Goal: Check status: Check status

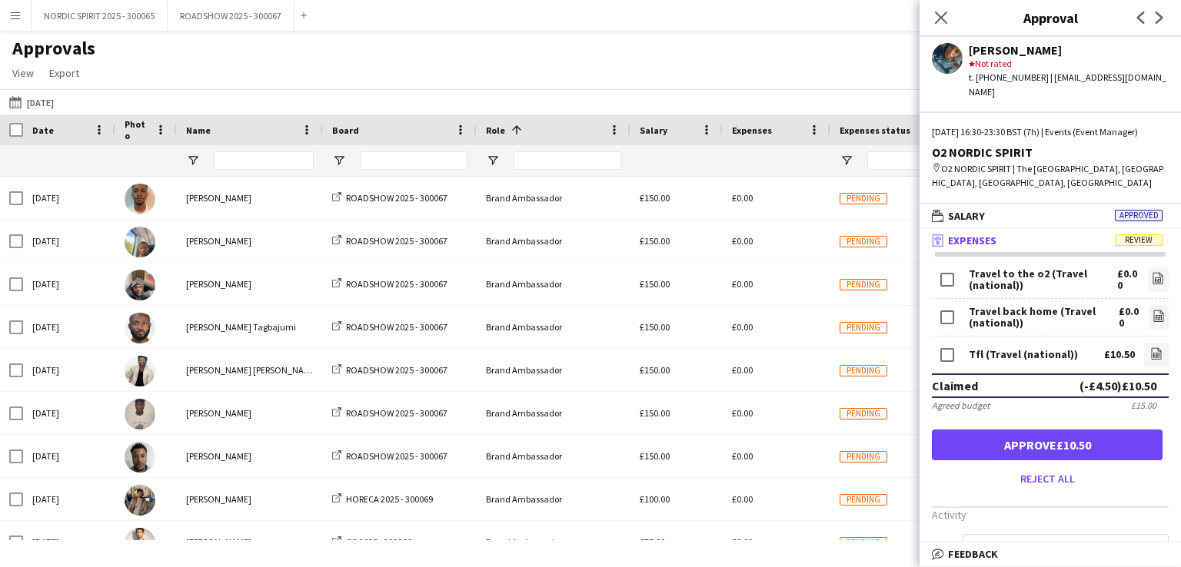
scroll to position [454, 0]
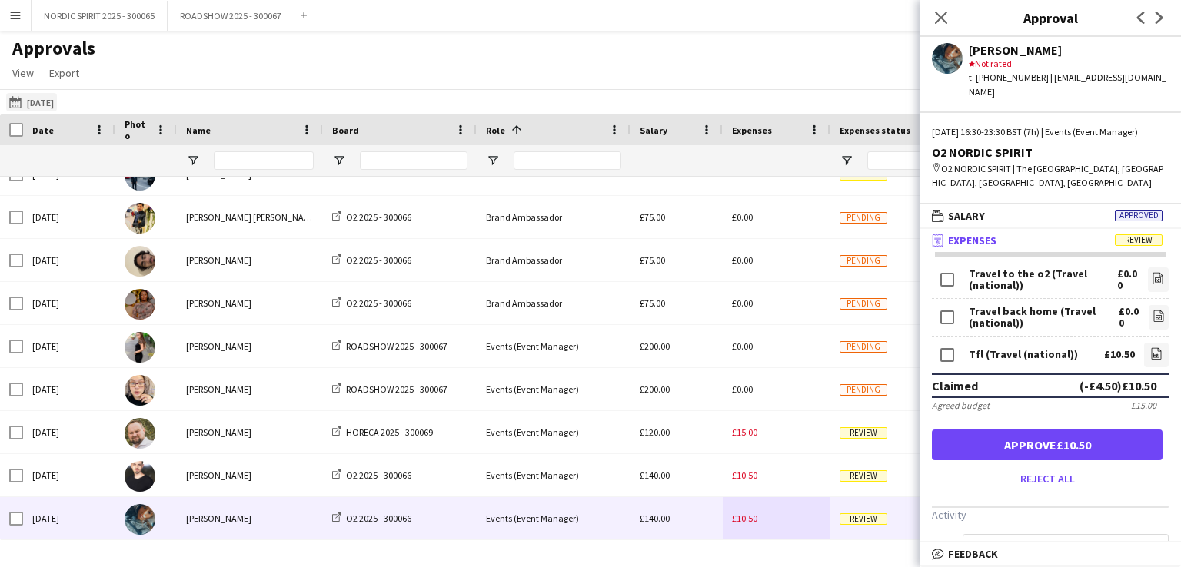
click at [51, 103] on button "[DATE] [DATE]" at bounding box center [31, 102] width 51 height 18
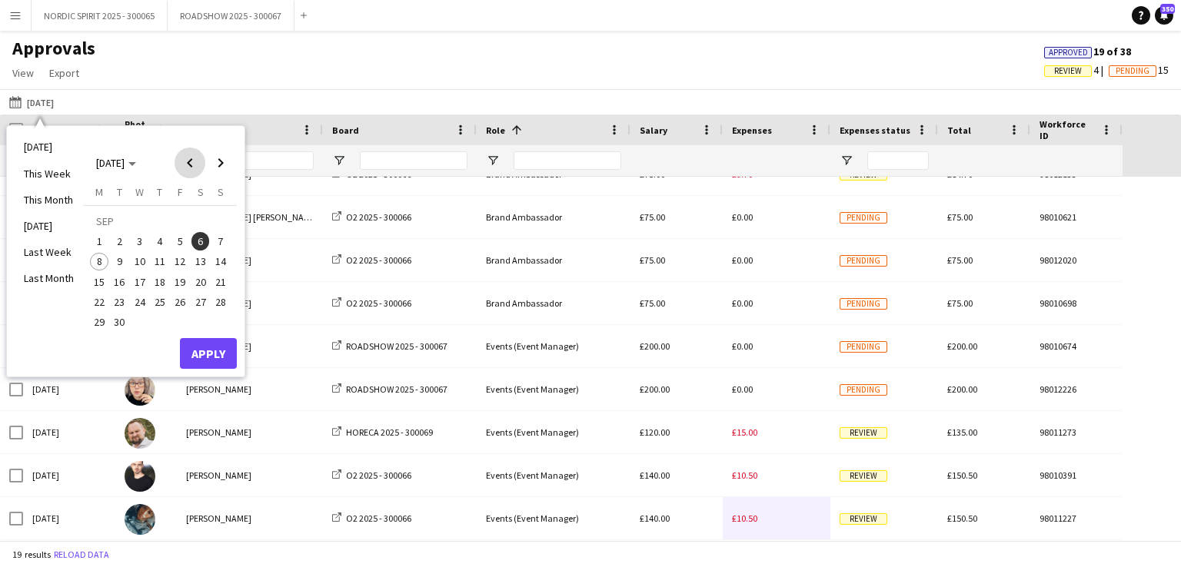
click at [192, 164] on span "Previous month" at bounding box center [190, 163] width 31 height 31
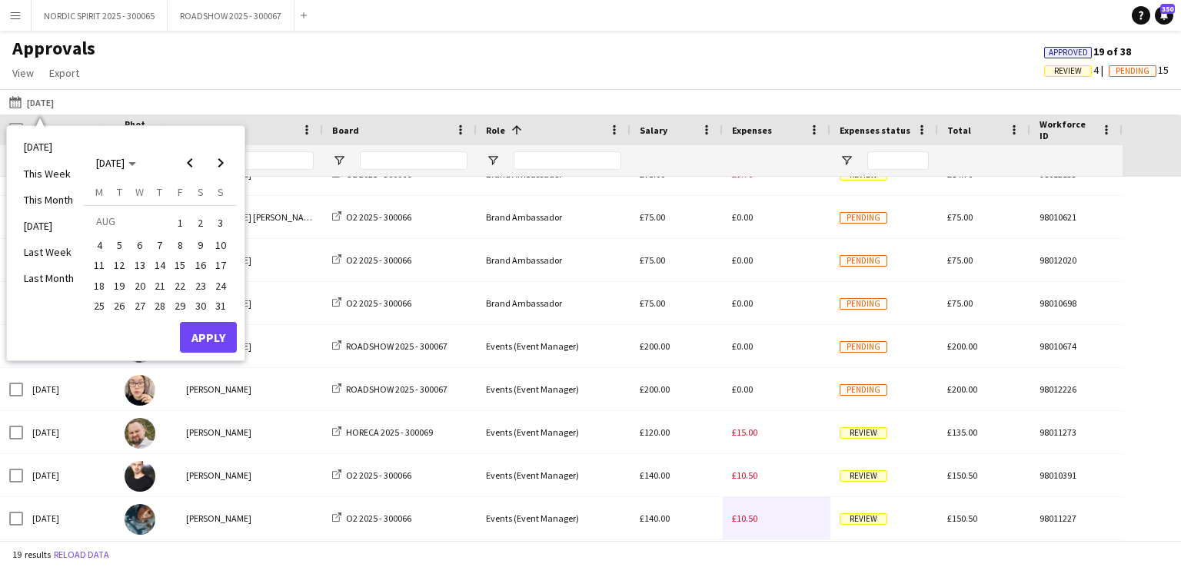
click at [96, 304] on span "25" at bounding box center [99, 306] width 18 height 18
click at [194, 334] on button "Apply" at bounding box center [208, 337] width 57 height 31
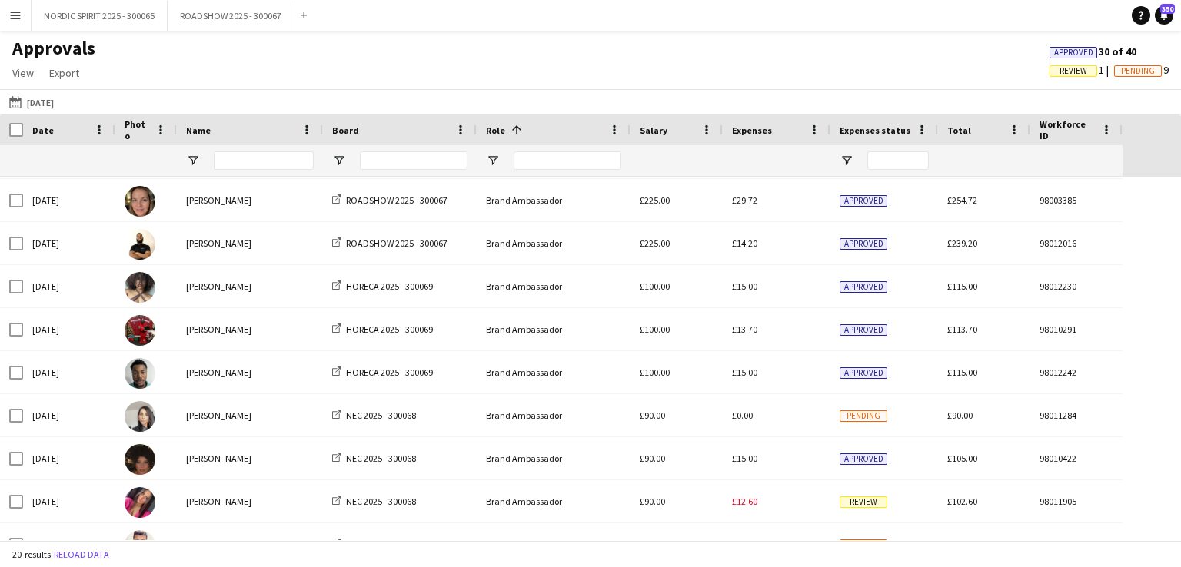
scroll to position [154, 0]
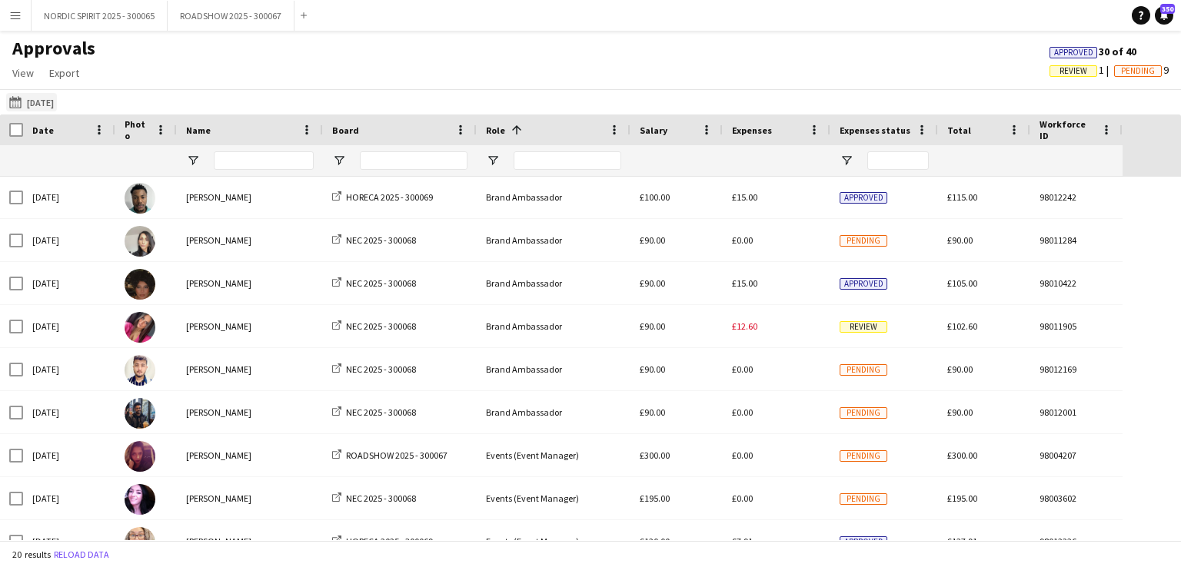
click at [57, 102] on button "[DATE] [DATE]" at bounding box center [31, 102] width 51 height 18
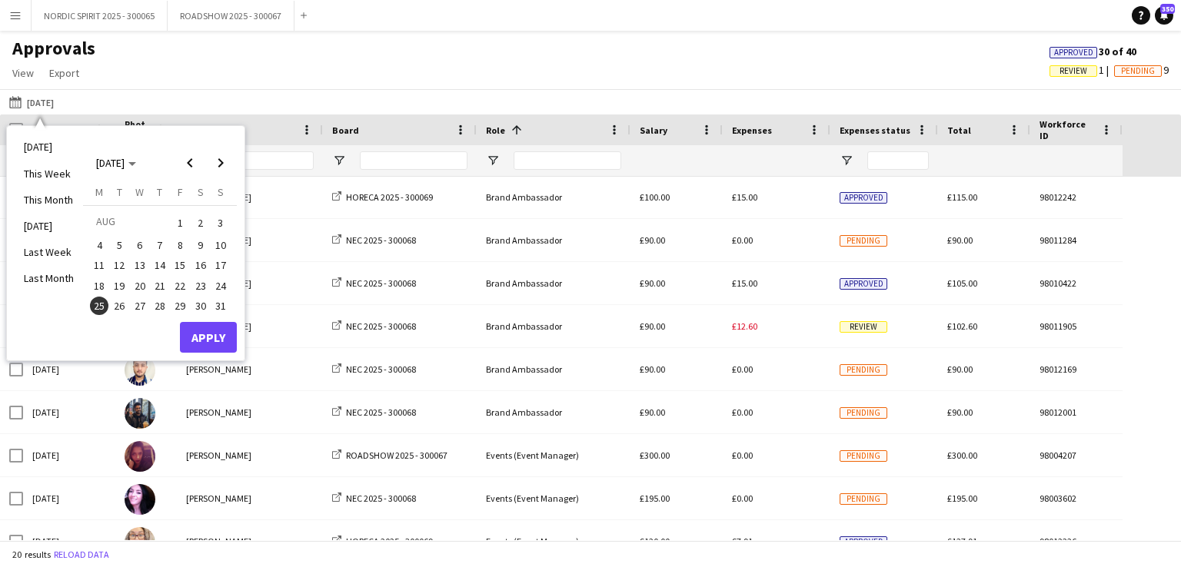
click at [178, 244] on span "8" at bounding box center [180, 245] width 18 height 18
click at [209, 333] on button "Apply" at bounding box center [208, 337] width 57 height 31
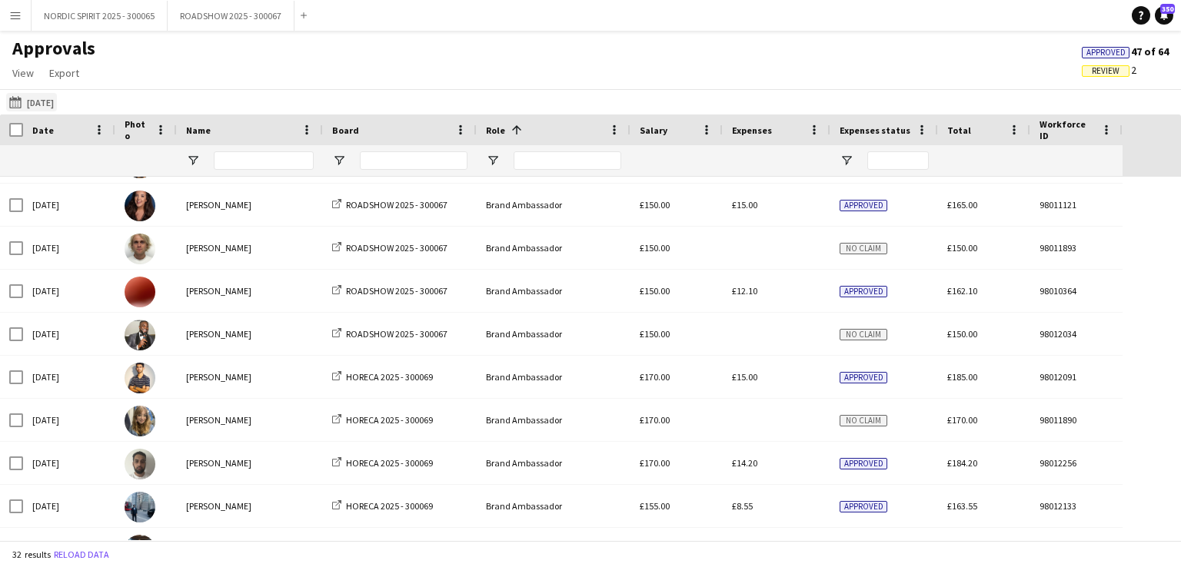
click at [51, 102] on button "[DATE] [DATE]" at bounding box center [31, 102] width 51 height 18
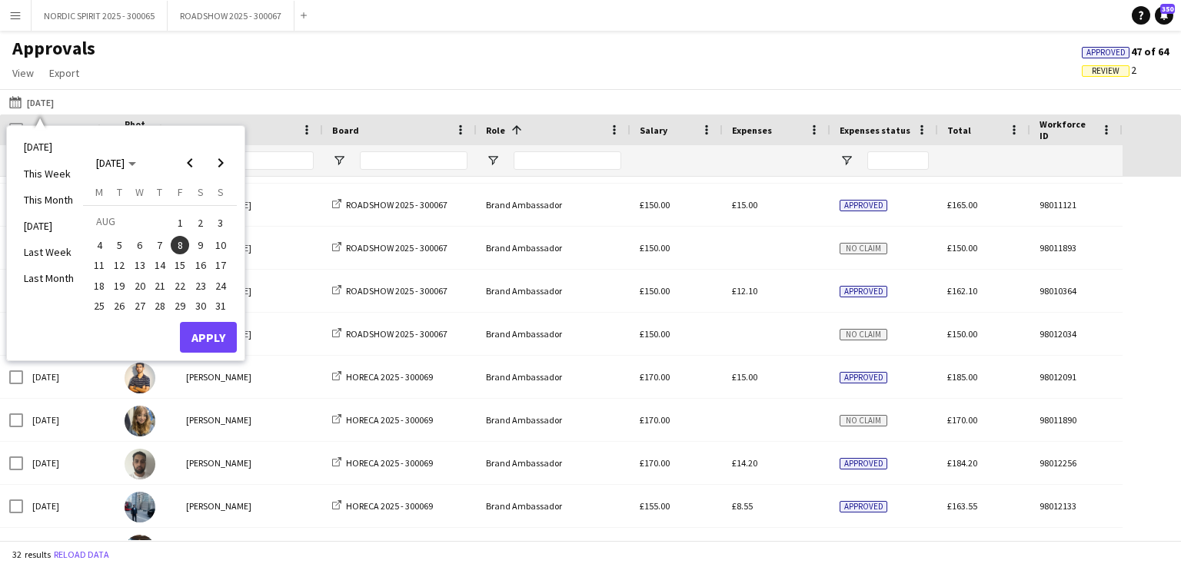
click at [101, 244] on span "4" at bounding box center [99, 245] width 18 height 18
click at [205, 339] on button "Apply" at bounding box center [208, 337] width 57 height 31
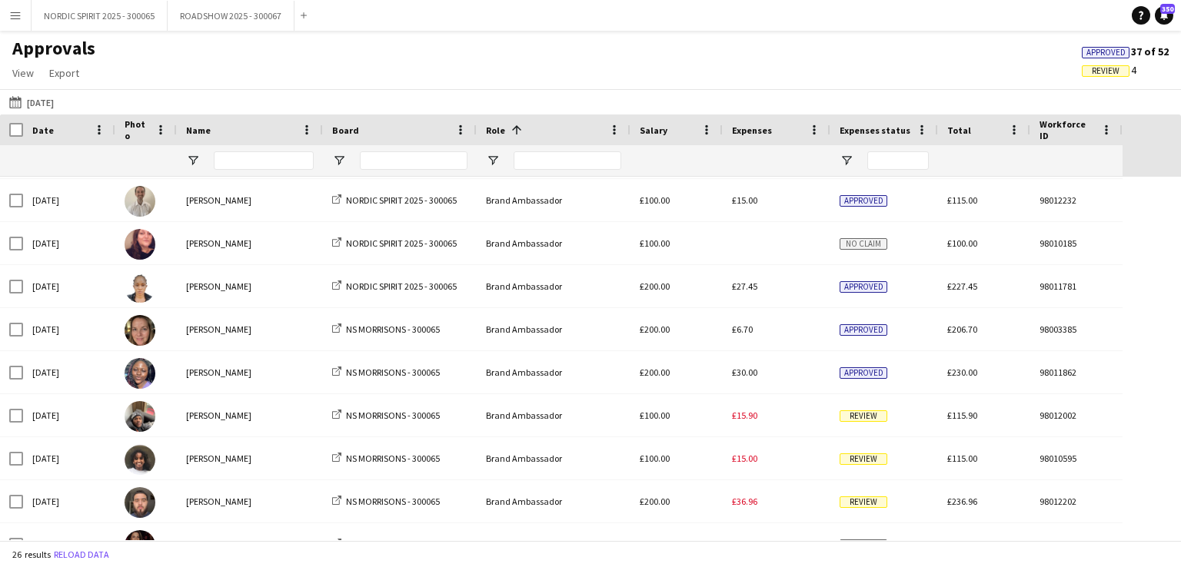
scroll to position [0, 0]
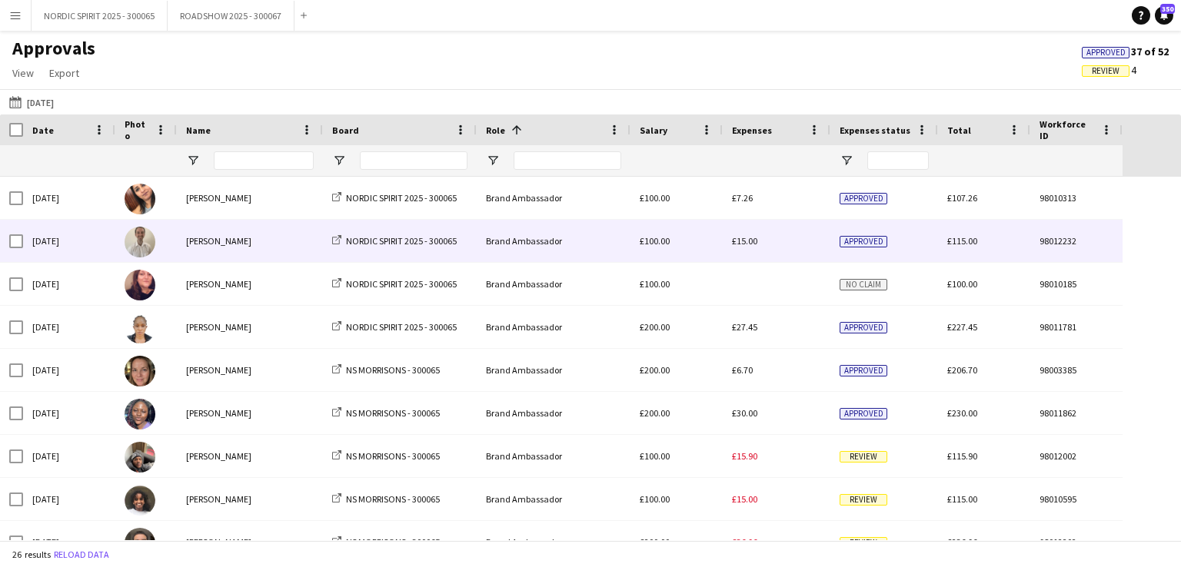
click at [742, 248] on div "£15.00" at bounding box center [777, 241] width 108 height 42
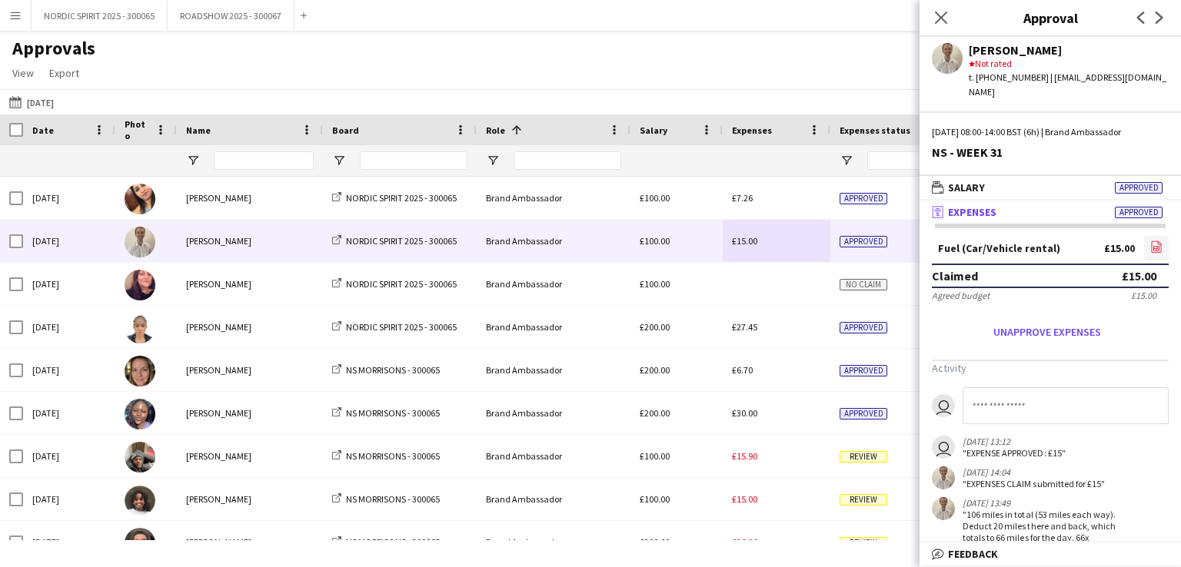
click at [1153, 246] on icon at bounding box center [1156, 248] width 6 height 5
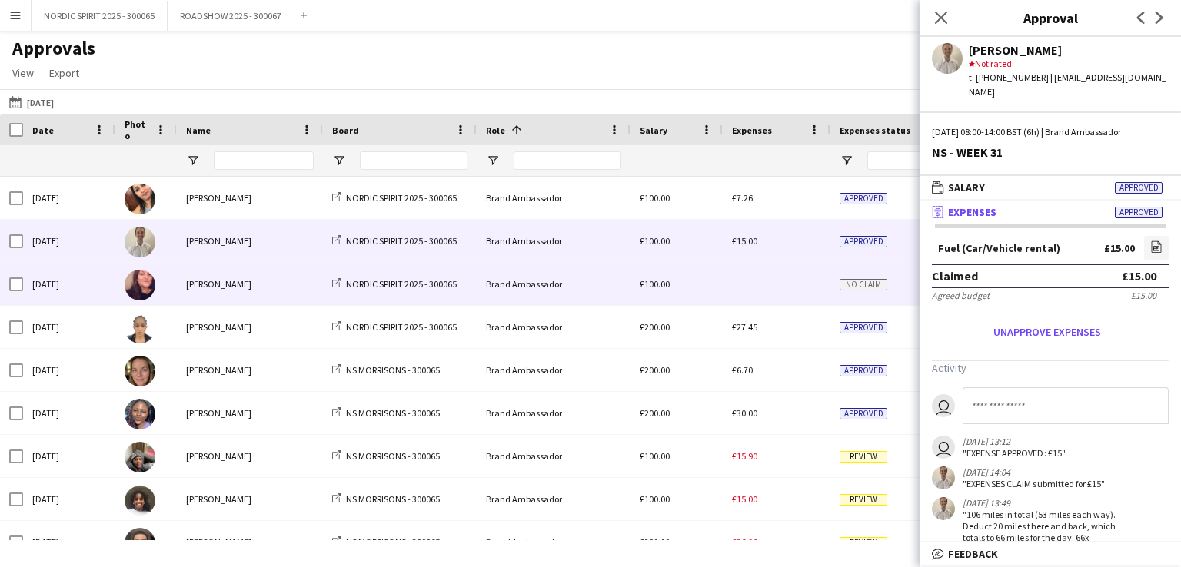
click at [778, 273] on div at bounding box center [777, 284] width 108 height 42
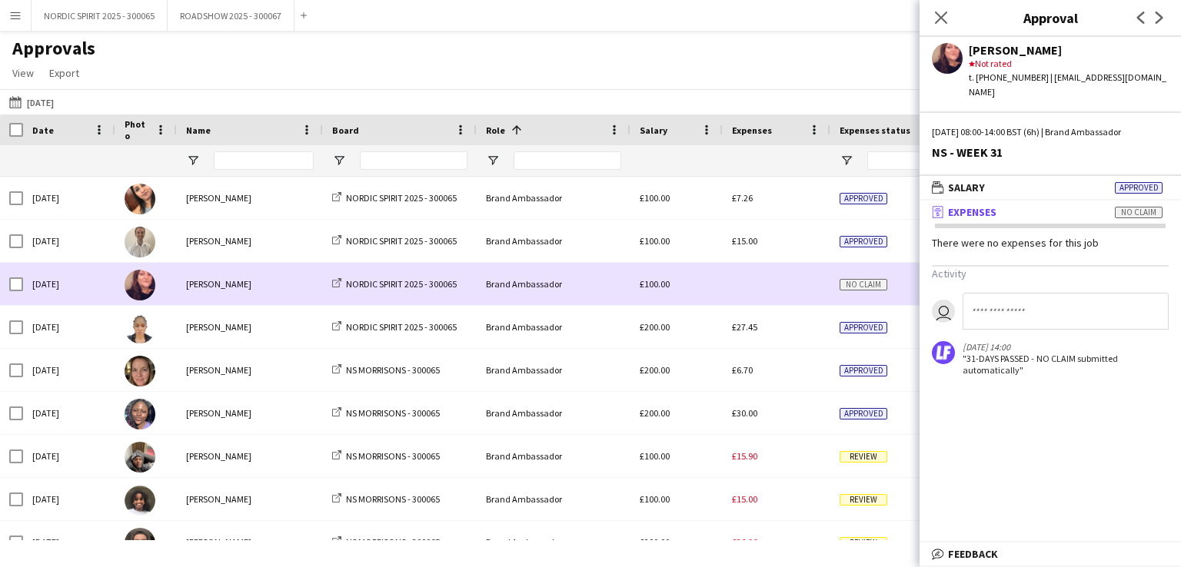
click at [781, 271] on div at bounding box center [777, 284] width 108 height 42
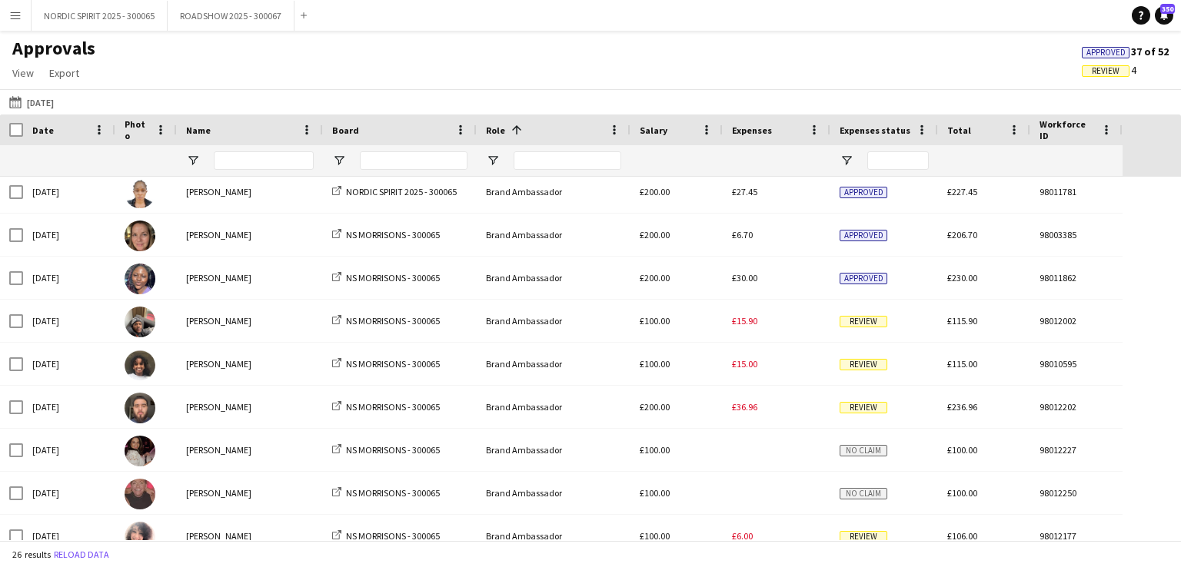
scroll to position [138, 0]
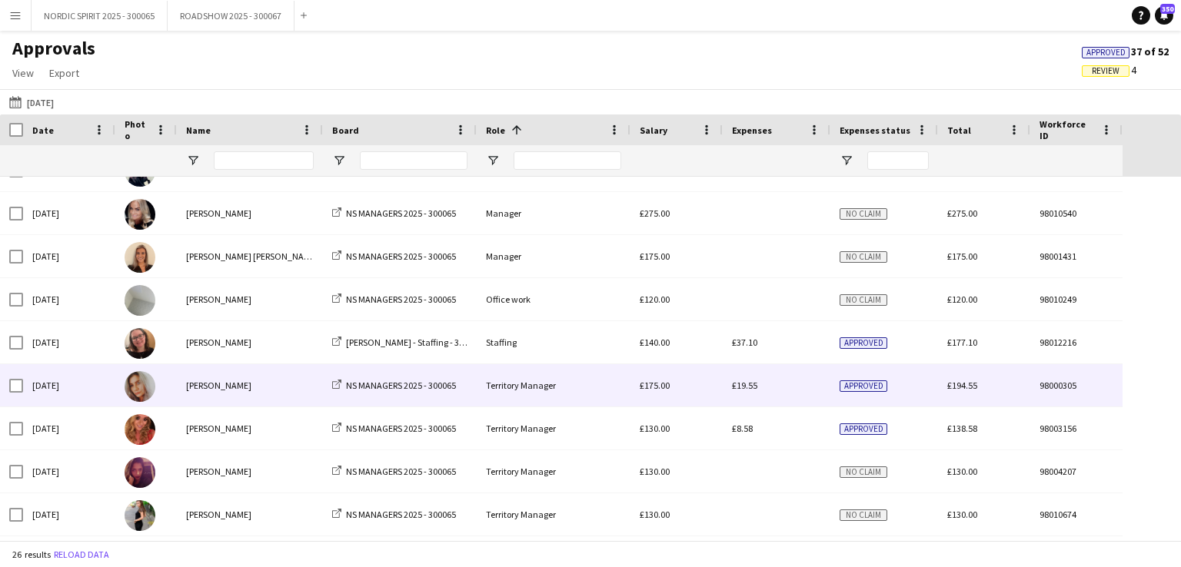
click at [741, 388] on span "£19.55" at bounding box center [744, 386] width 25 height 12
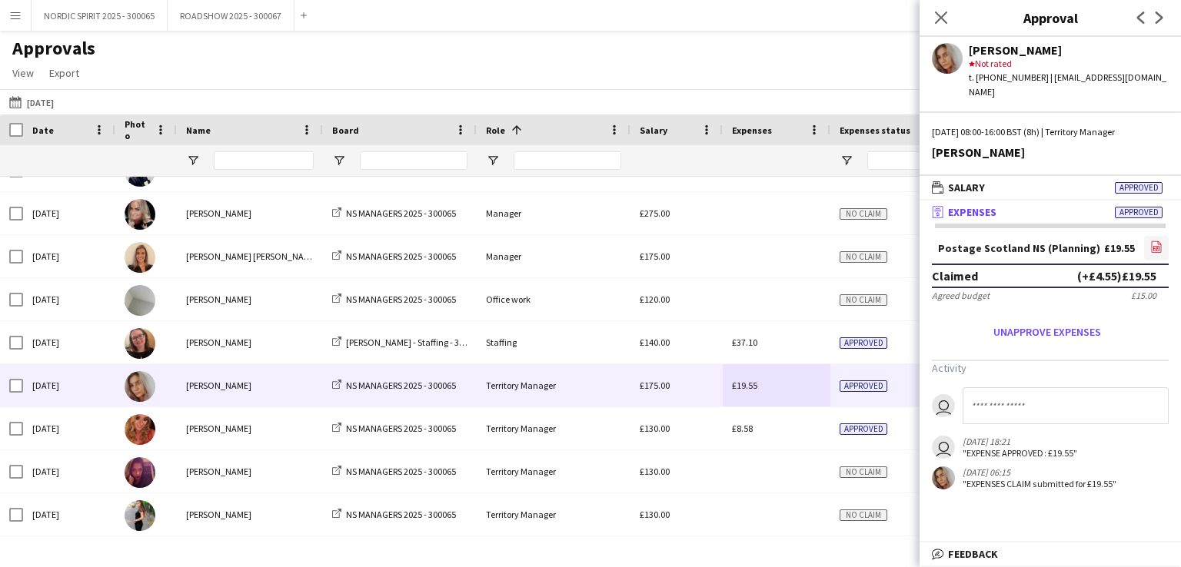
click at [1157, 241] on icon "file-image" at bounding box center [1156, 247] width 12 height 12
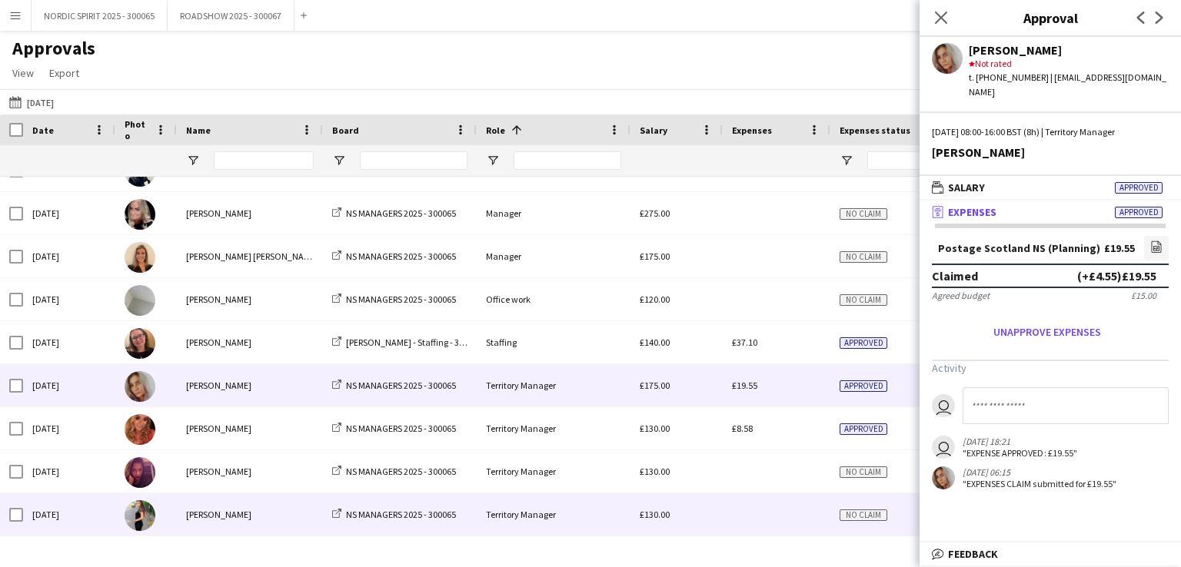
click at [761, 514] on div at bounding box center [777, 515] width 108 height 42
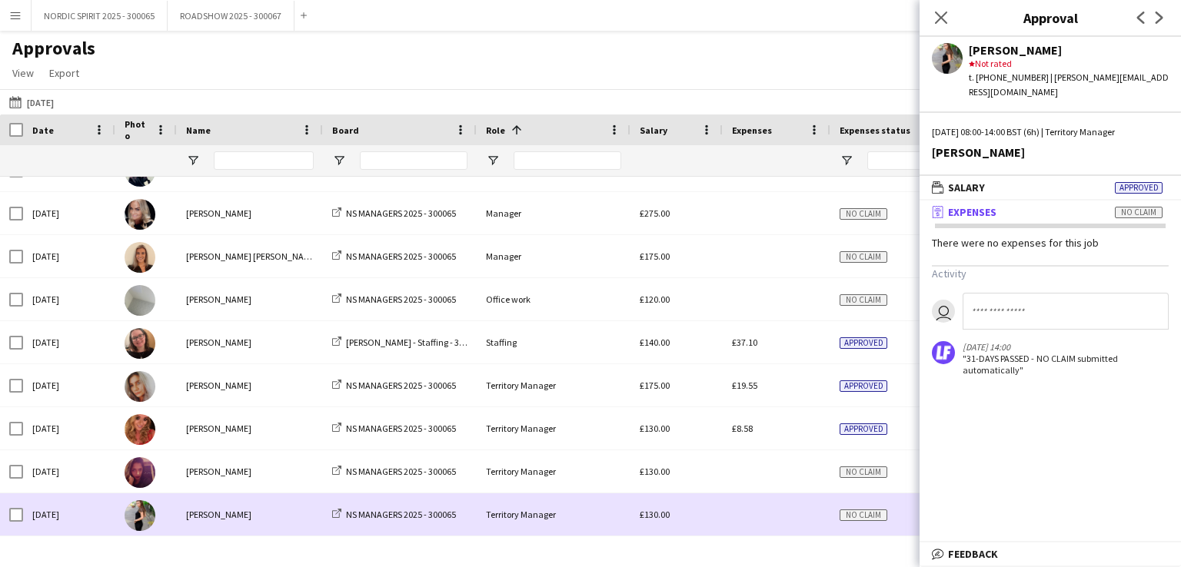
click at [761, 514] on div at bounding box center [777, 515] width 108 height 42
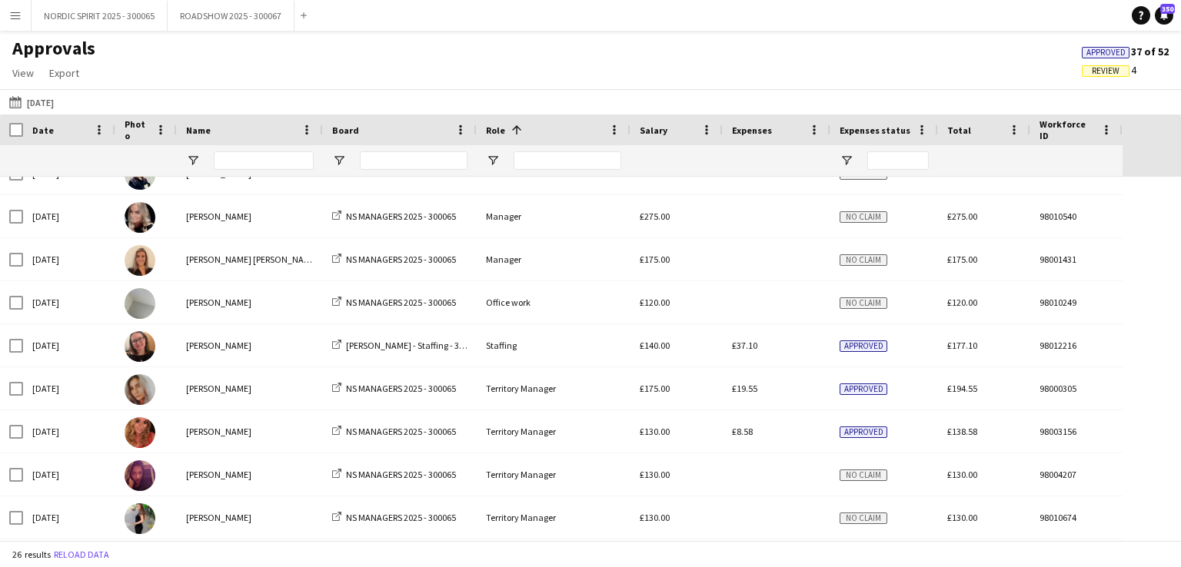
scroll to position [756, 0]
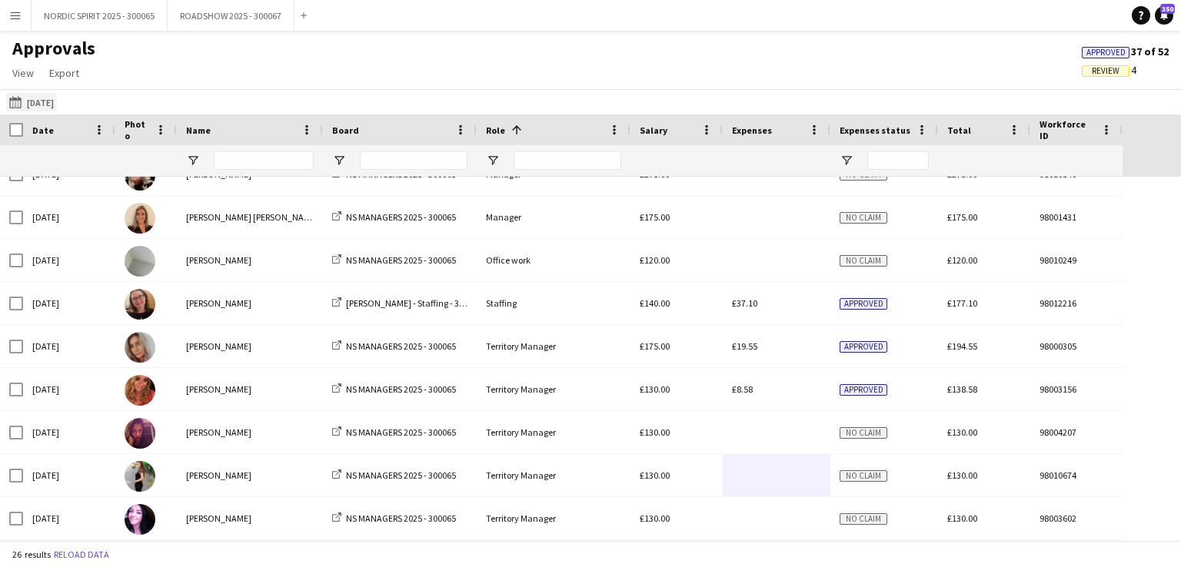
click at [55, 103] on button "[DATE] [DATE]" at bounding box center [31, 102] width 51 height 18
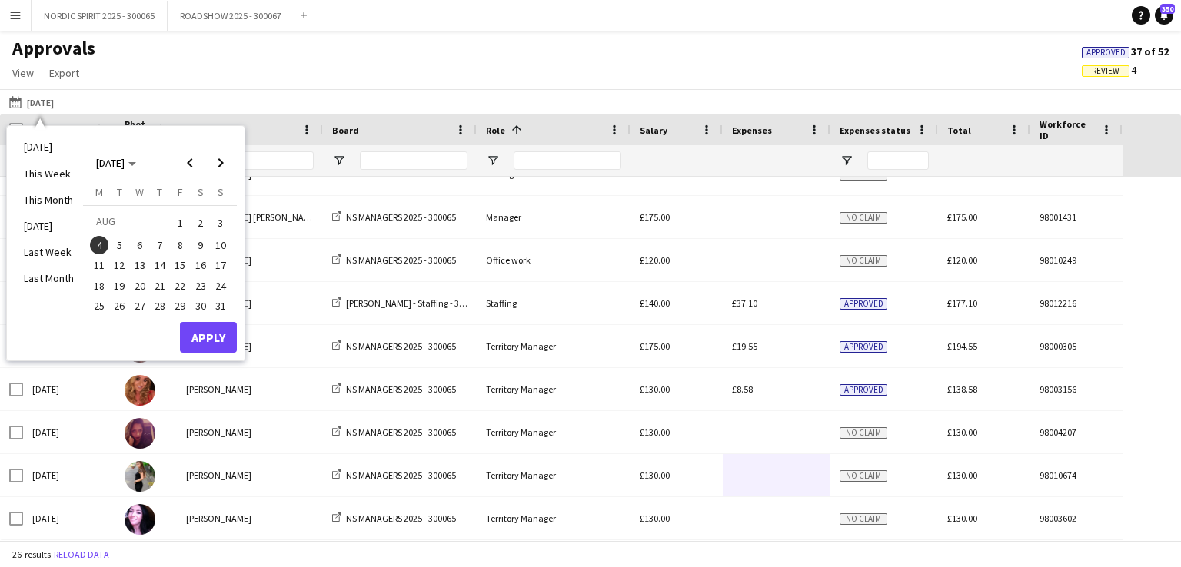
click at [122, 246] on span "5" at bounding box center [120, 245] width 18 height 18
click at [217, 335] on button "Apply" at bounding box center [208, 337] width 57 height 31
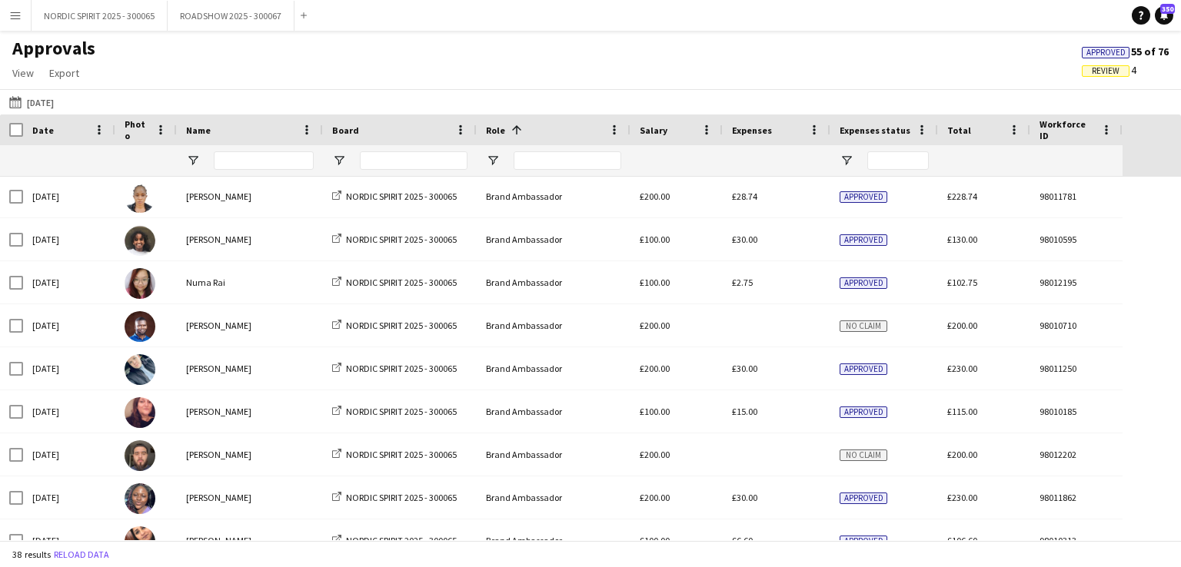
scroll to position [0, 0]
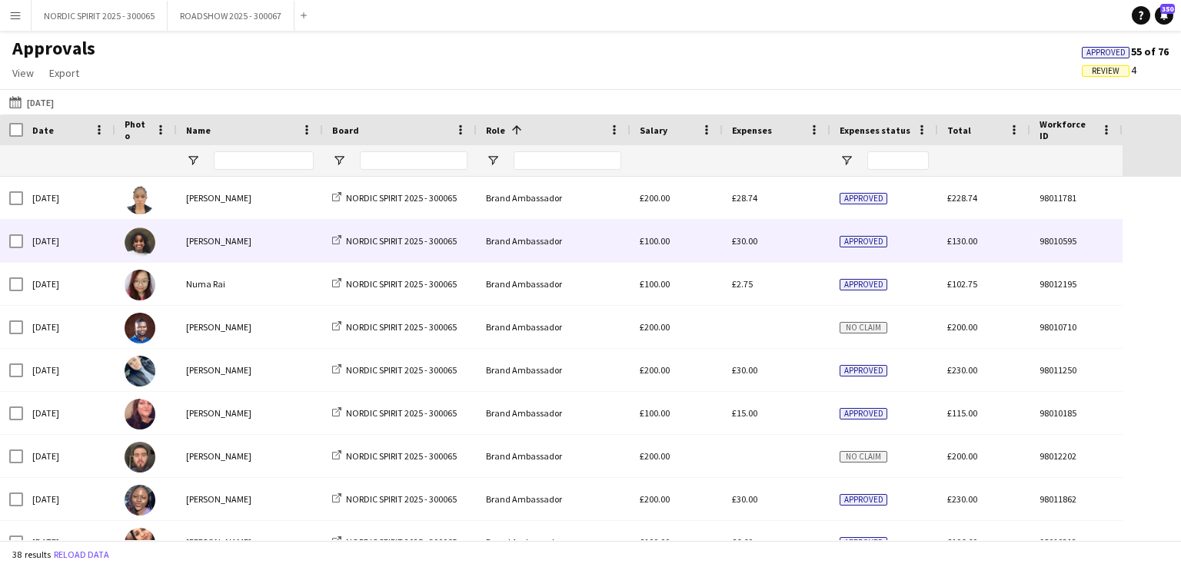
click at [746, 244] on span "£30.00" at bounding box center [744, 241] width 25 height 12
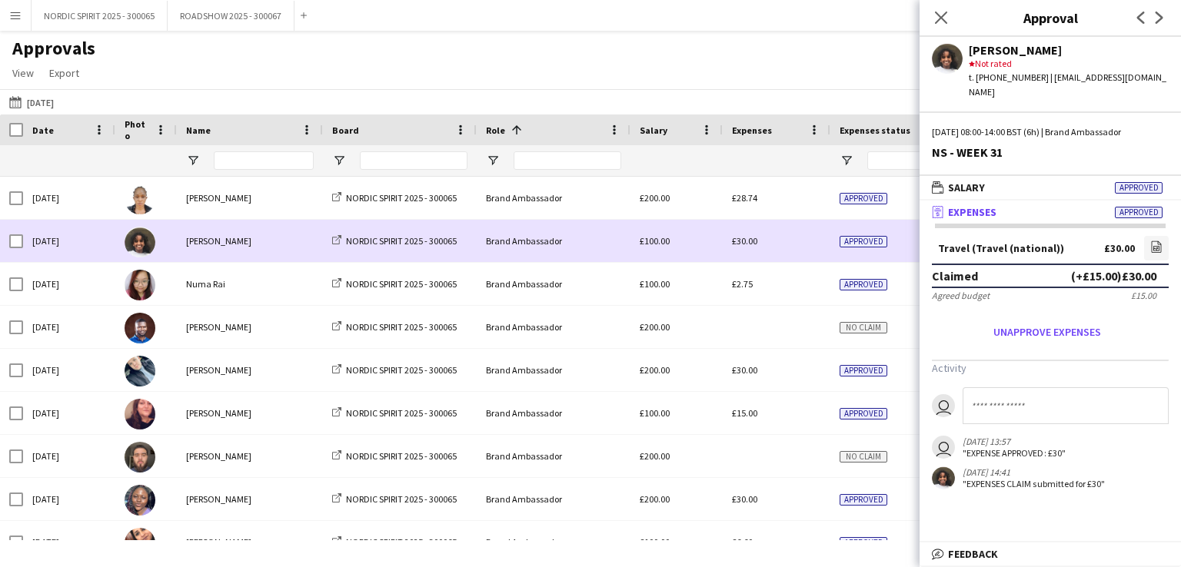
click at [755, 243] on span "£30.00" at bounding box center [744, 241] width 25 height 12
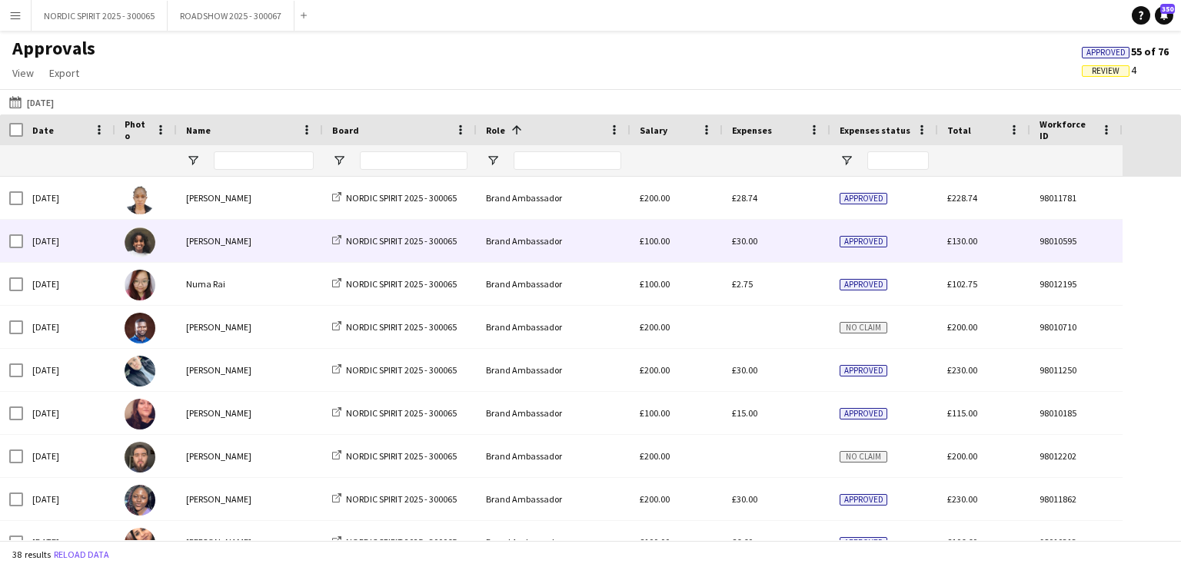
click at [755, 243] on span "£30.00" at bounding box center [744, 241] width 25 height 12
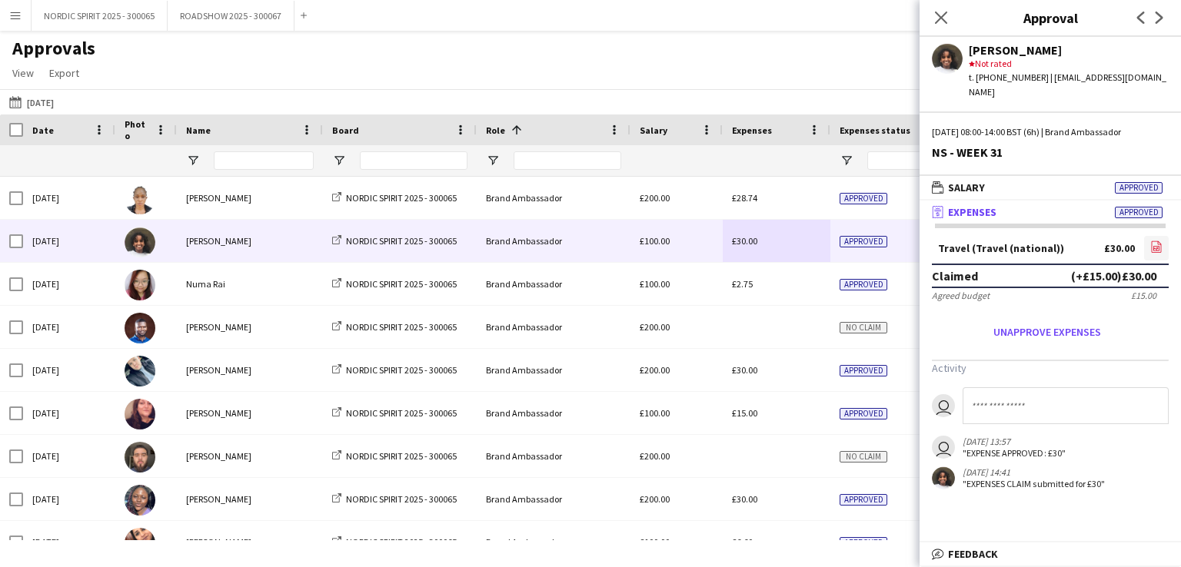
click at [1156, 241] on icon "file-image" at bounding box center [1156, 247] width 12 height 12
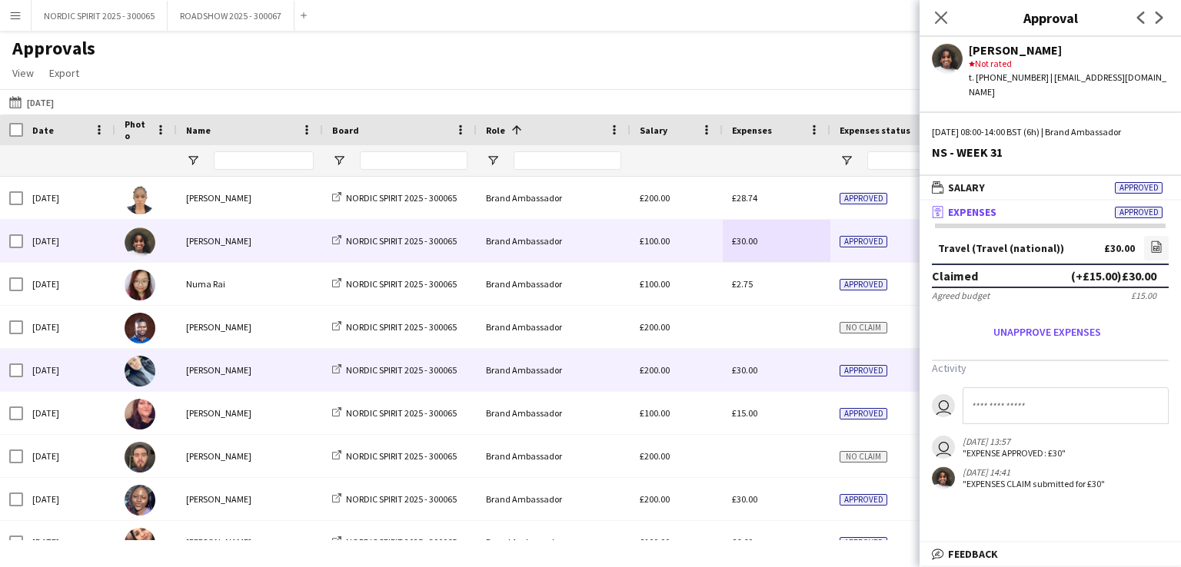
click at [759, 373] on div "£30.00" at bounding box center [777, 370] width 108 height 42
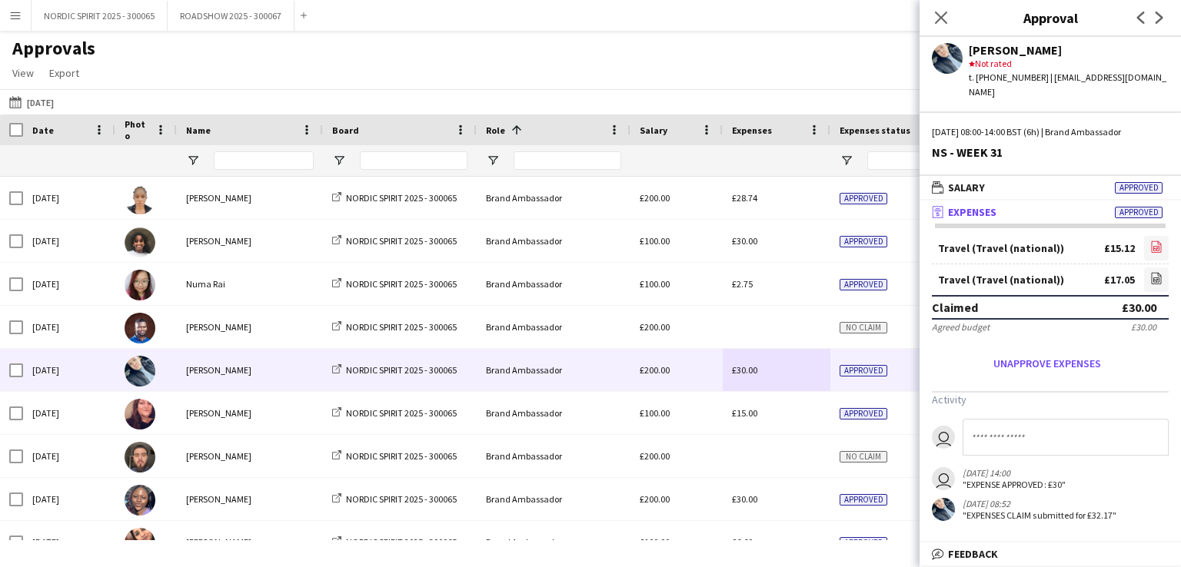
click at [1154, 241] on icon "file-image" at bounding box center [1156, 247] width 12 height 12
click at [1155, 278] on icon at bounding box center [1156, 280] width 6 height 5
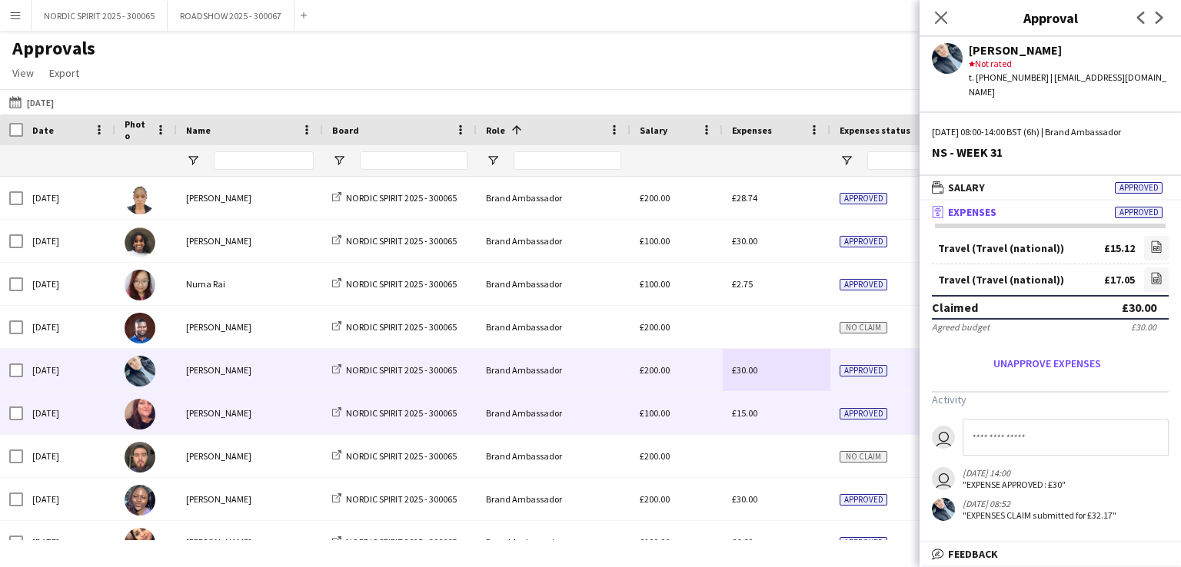
click at [743, 416] on span "£15.00" at bounding box center [744, 413] width 25 height 12
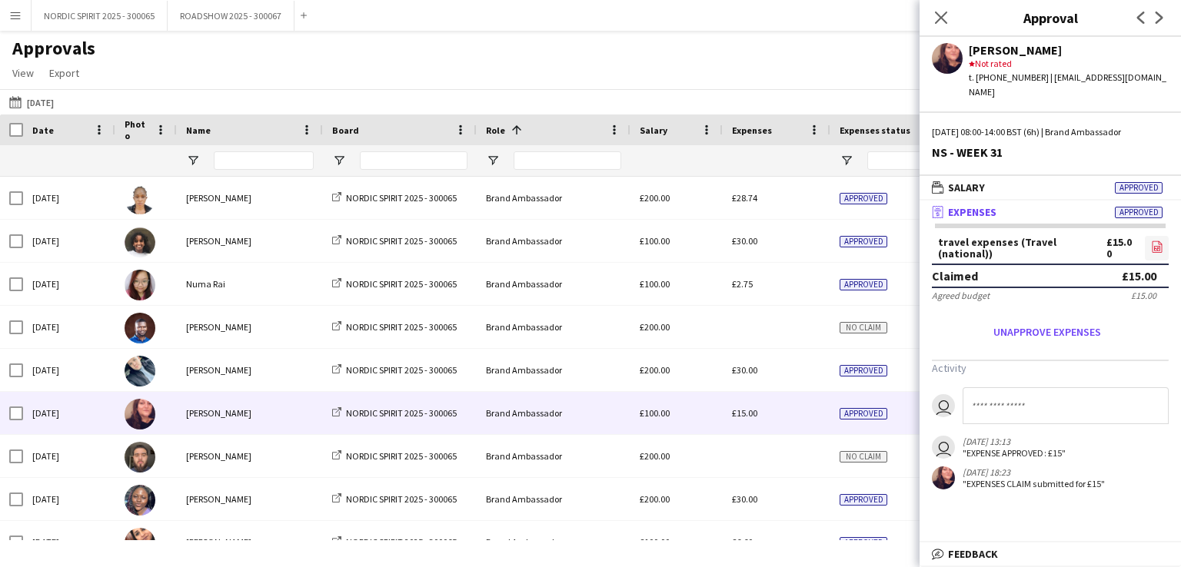
click at [1155, 241] on icon "file-image" at bounding box center [1157, 247] width 12 height 12
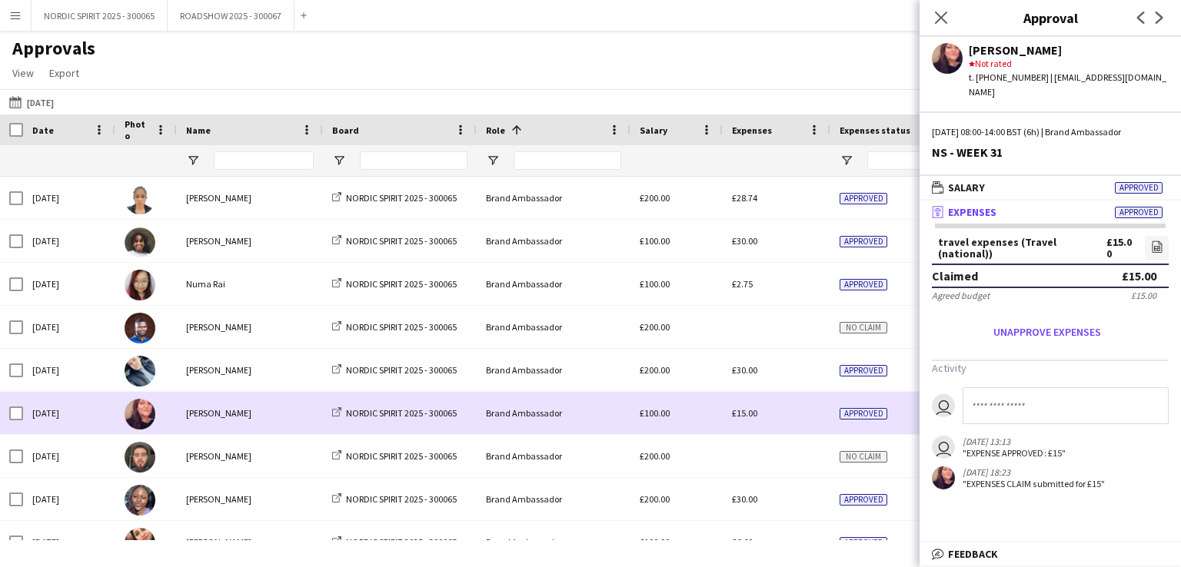
click at [777, 424] on div "£15.00" at bounding box center [777, 413] width 108 height 42
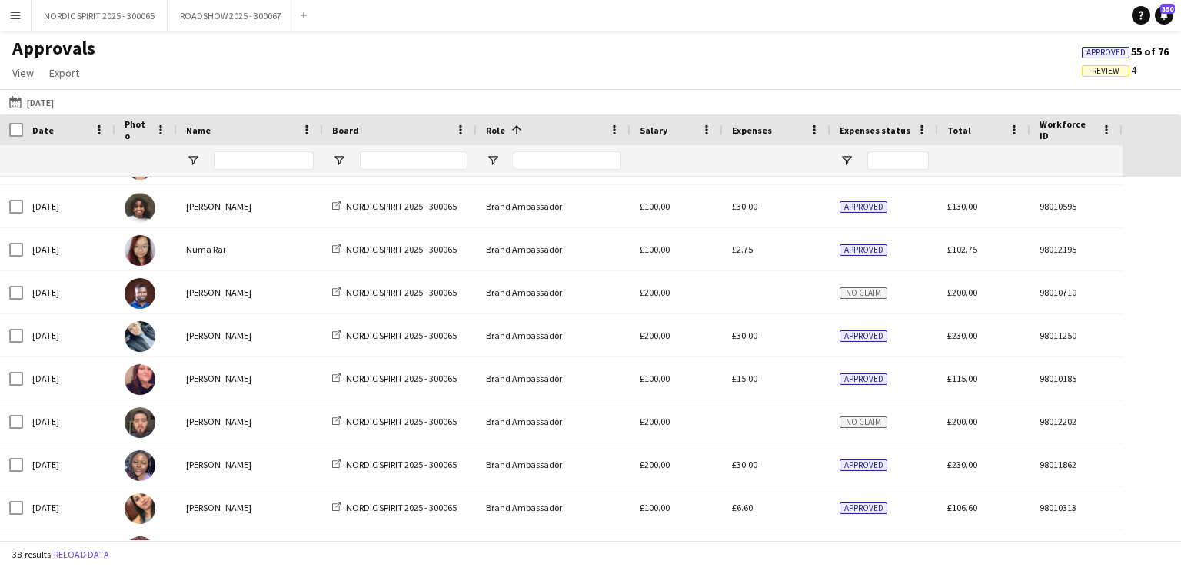
scroll to position [44, 0]
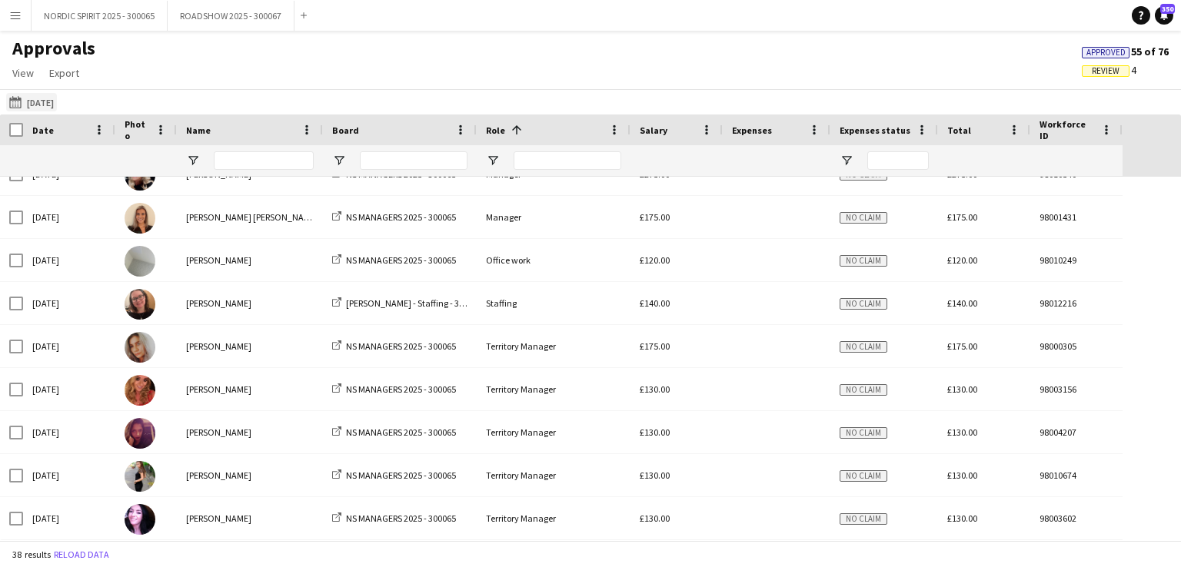
click at [52, 102] on button "[DATE] [DATE]" at bounding box center [31, 102] width 51 height 18
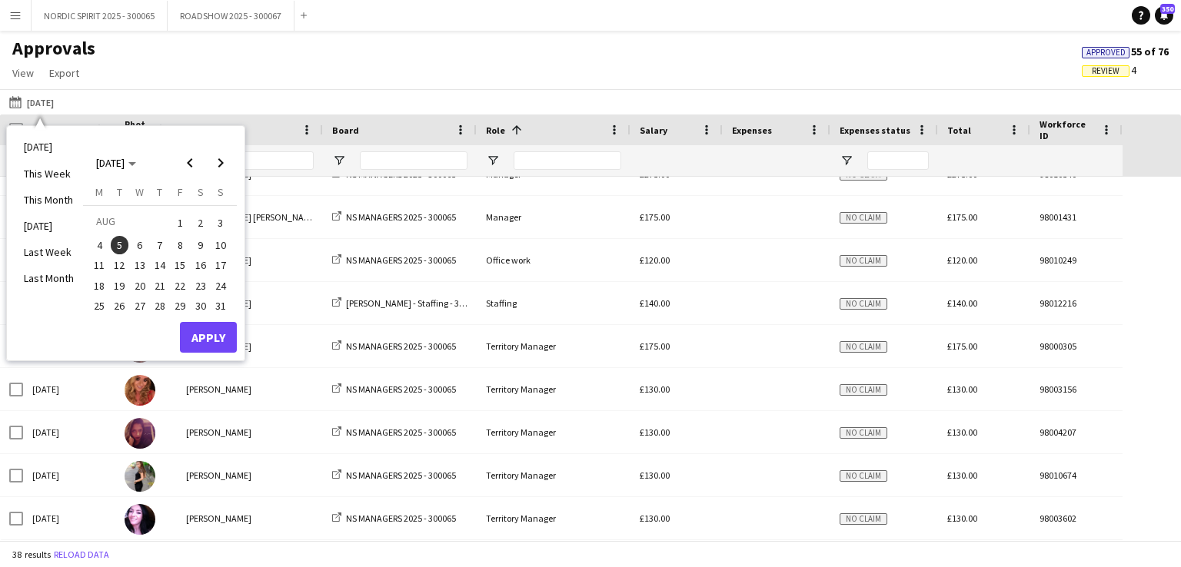
click at [140, 244] on span "6" at bounding box center [140, 245] width 18 height 18
click at [201, 335] on button "Apply" at bounding box center [208, 337] width 57 height 31
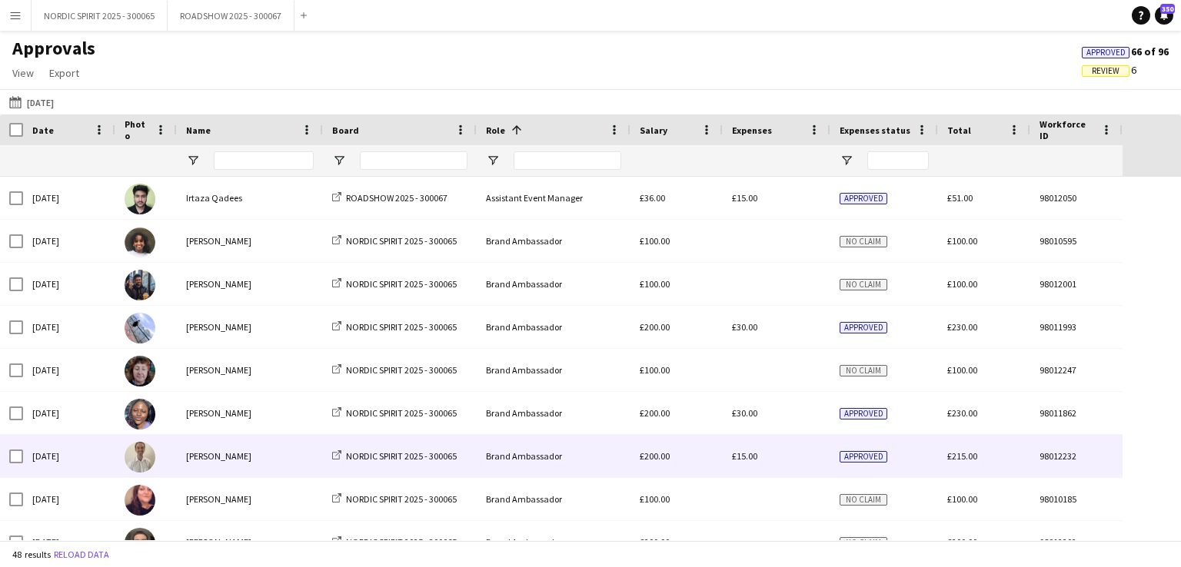
click at [746, 456] on span "£15.00" at bounding box center [744, 456] width 25 height 12
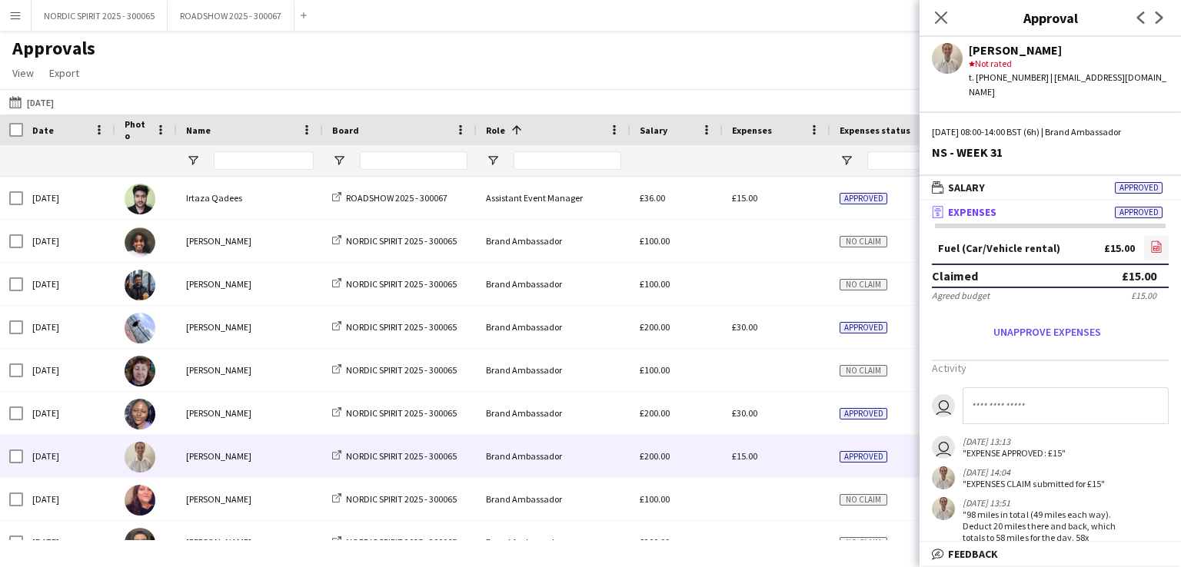
click at [1152, 241] on icon at bounding box center [1157, 247] width 10 height 12
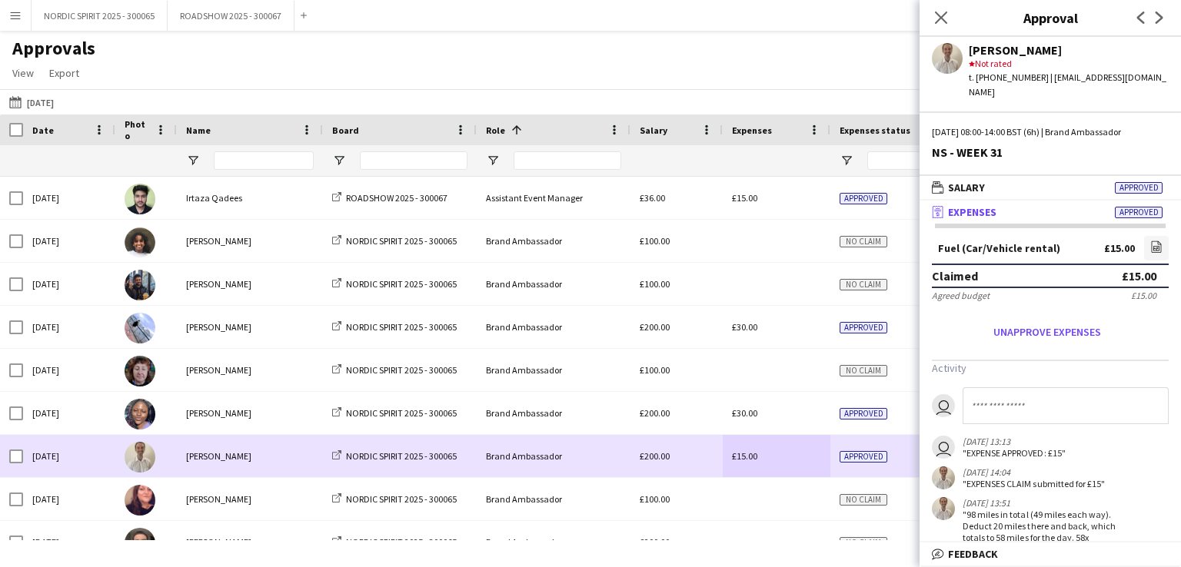
click at [786, 465] on div "£15.00" at bounding box center [777, 456] width 108 height 42
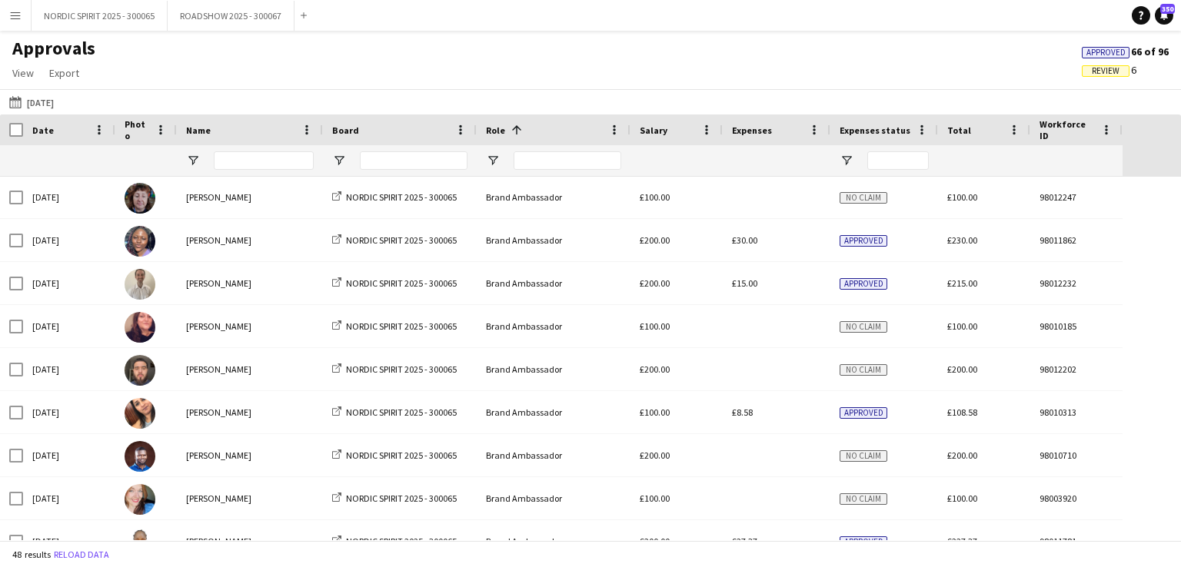
scroll to position [211, 0]
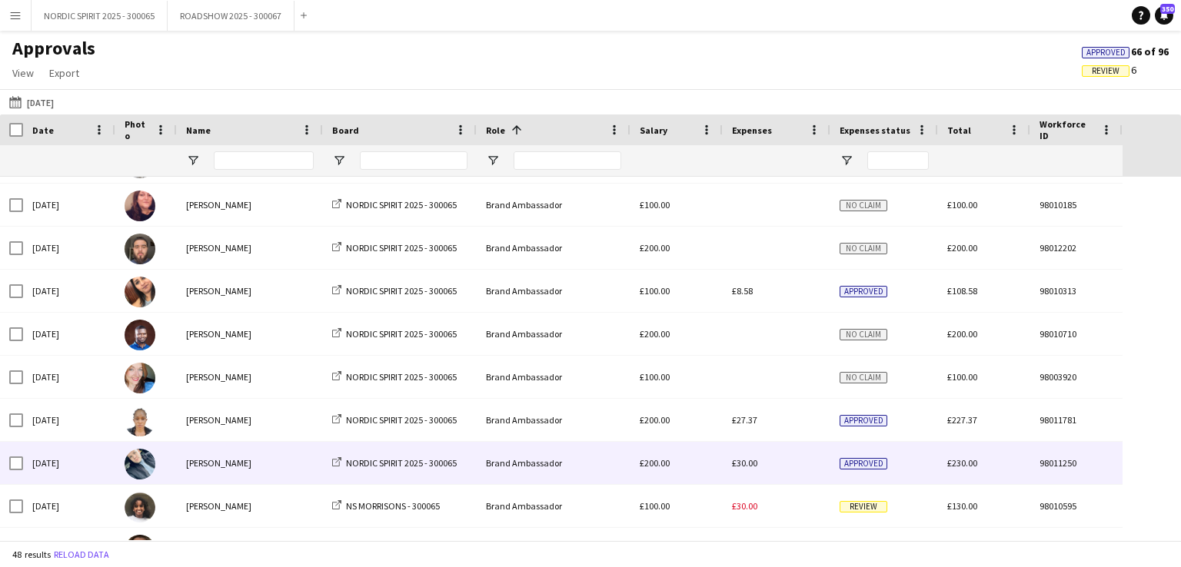
click at [741, 465] on span "£30.00" at bounding box center [744, 463] width 25 height 12
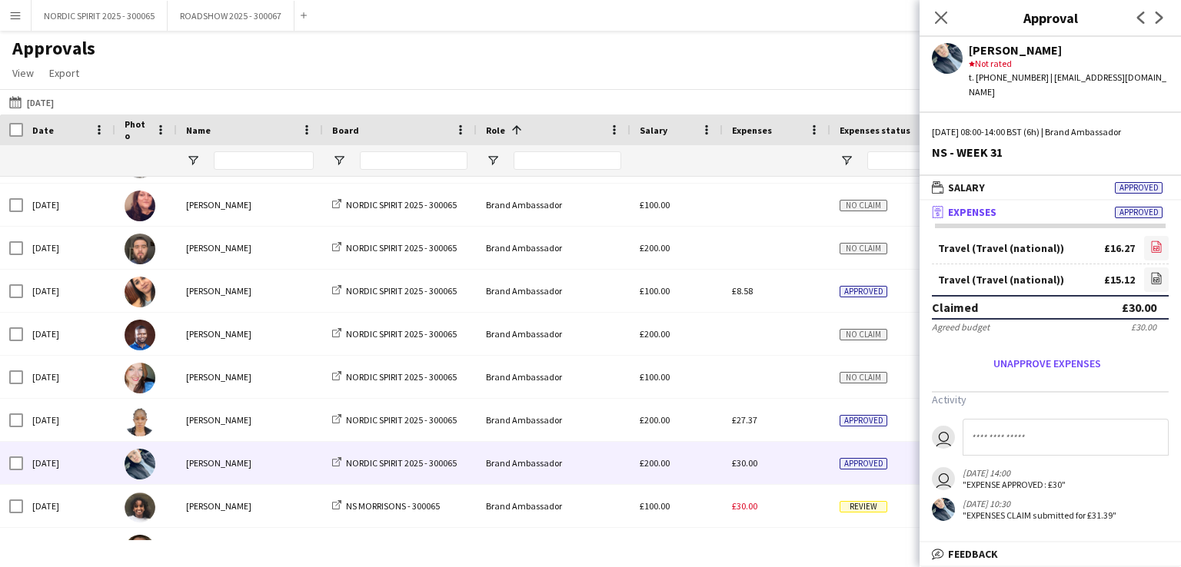
click at [1159, 241] on icon "file-image" at bounding box center [1156, 247] width 12 height 12
click at [1156, 272] on icon "file-image" at bounding box center [1156, 278] width 12 height 12
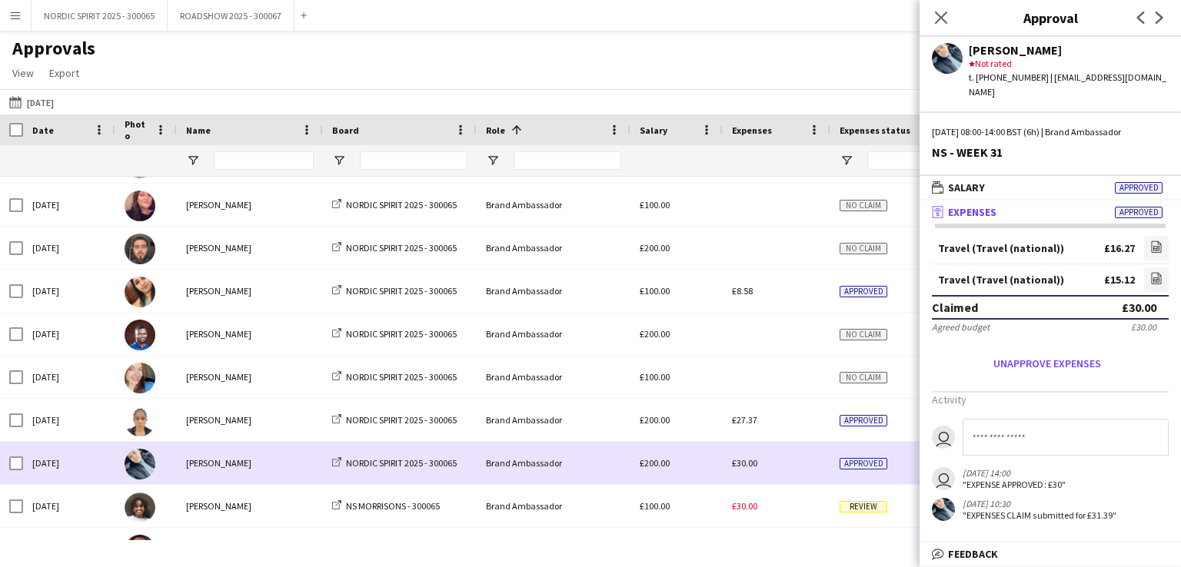
click at [796, 459] on div "£30.00" at bounding box center [777, 463] width 108 height 42
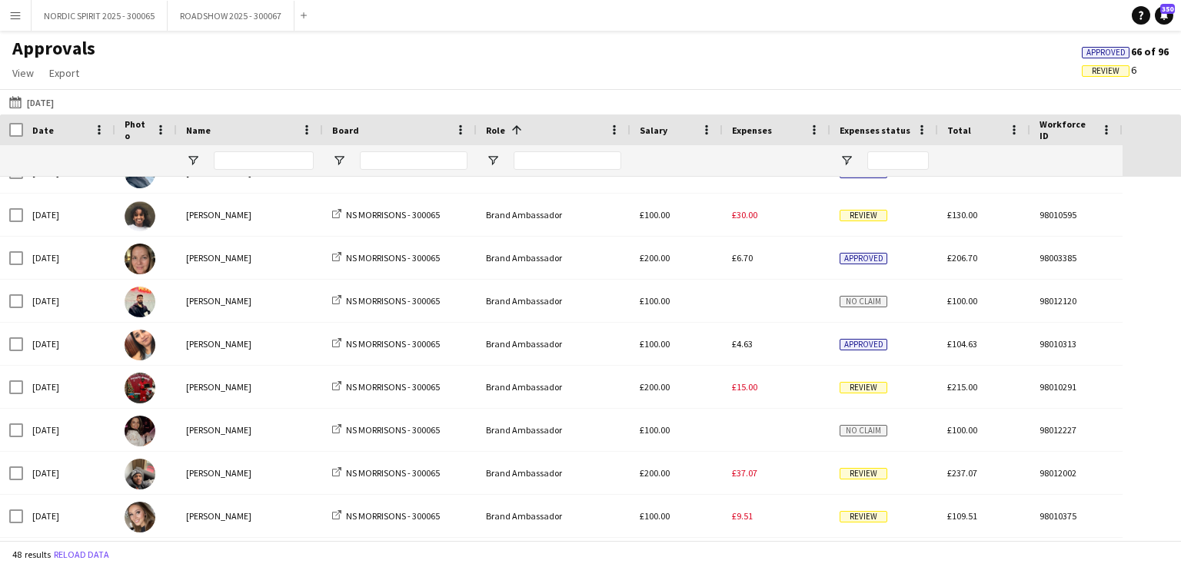
scroll to position [609, 0]
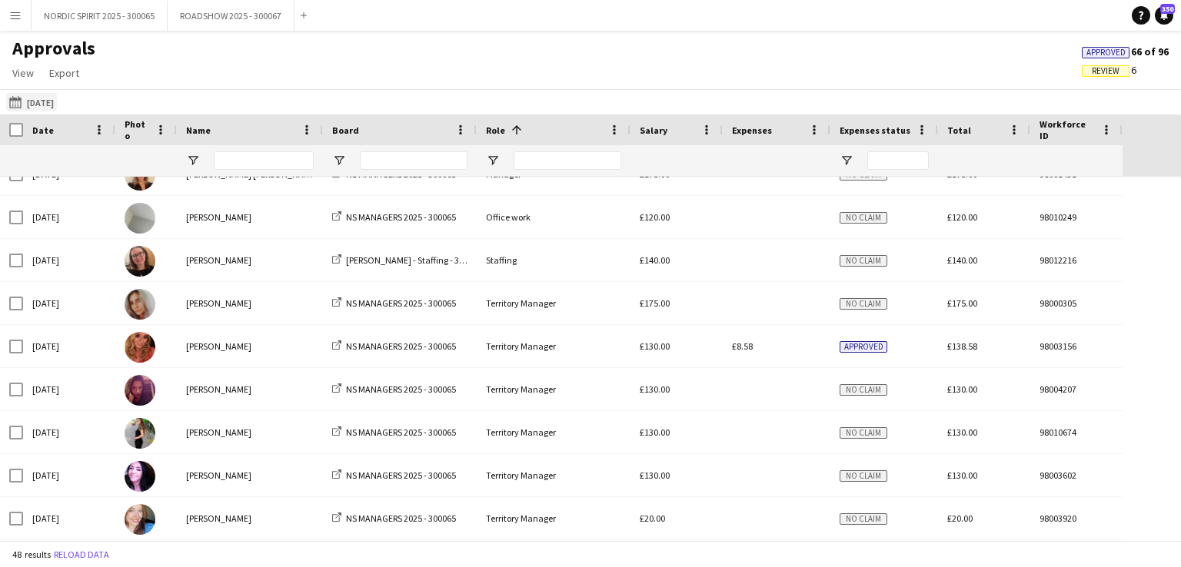
click at [50, 101] on button "[DATE] [DATE]" at bounding box center [31, 102] width 51 height 18
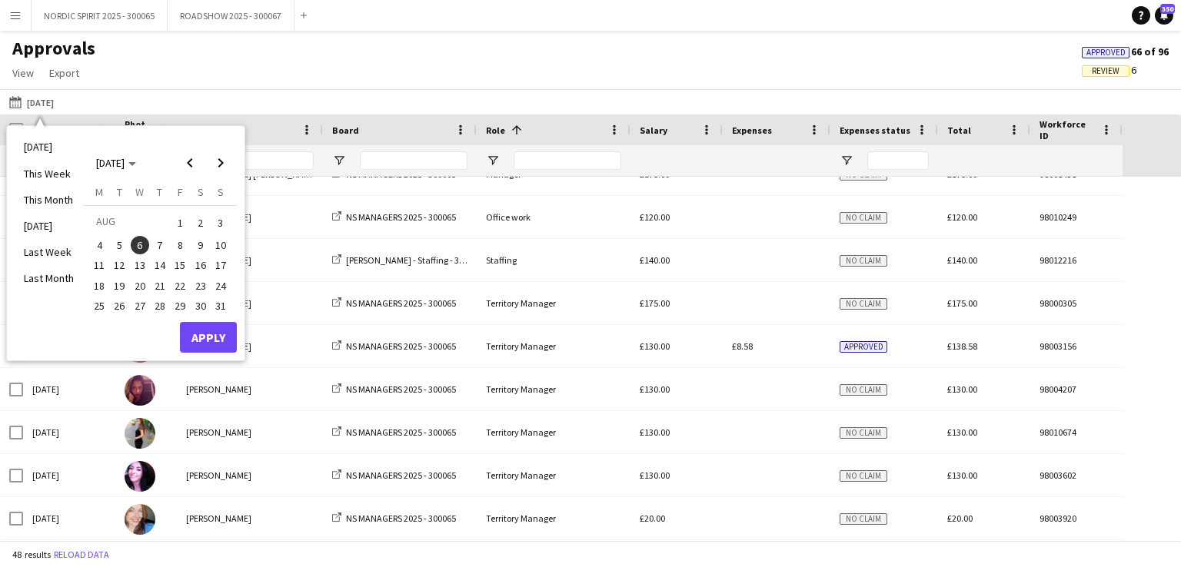
click at [160, 241] on span "7" at bounding box center [160, 245] width 18 height 18
click at [212, 335] on button "Apply" at bounding box center [208, 337] width 57 height 31
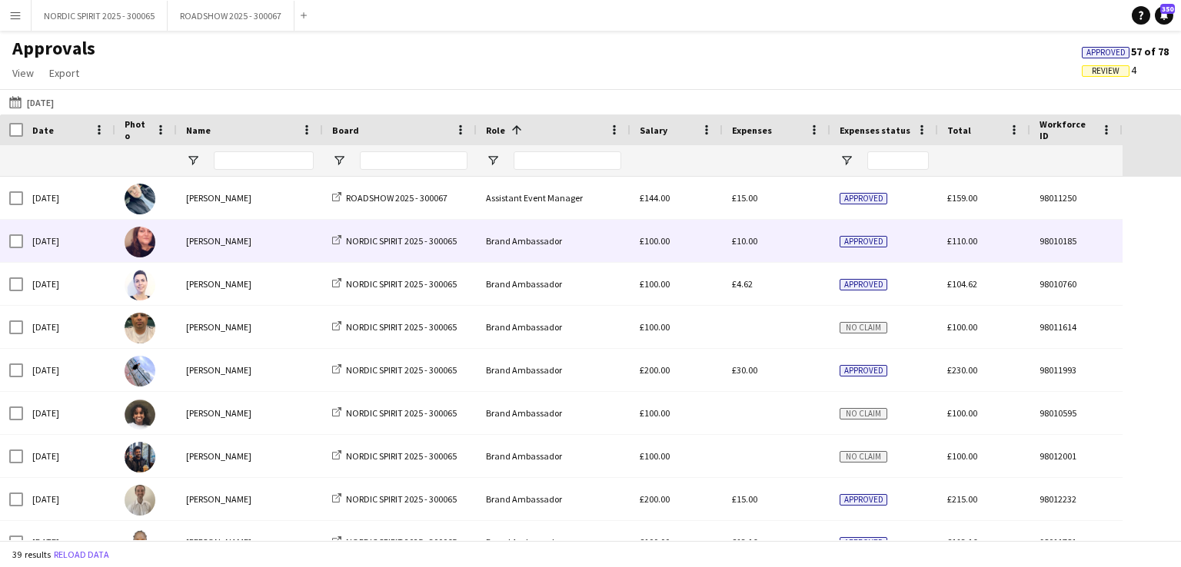
click at [737, 244] on span "£10.00" at bounding box center [744, 241] width 25 height 12
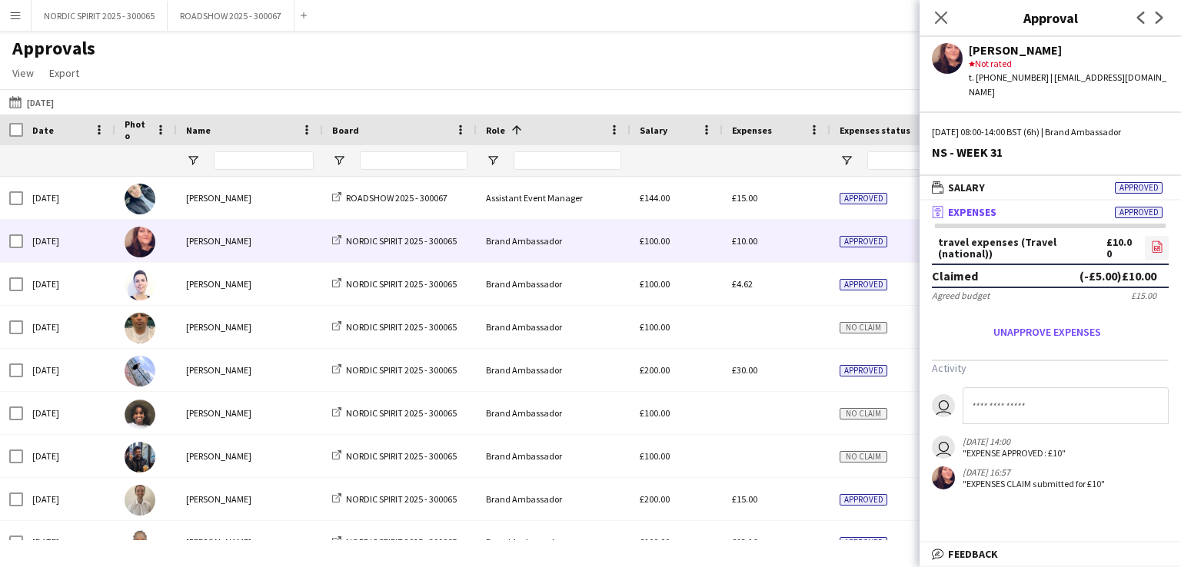
click at [1156, 241] on icon "file-image" at bounding box center [1157, 247] width 12 height 12
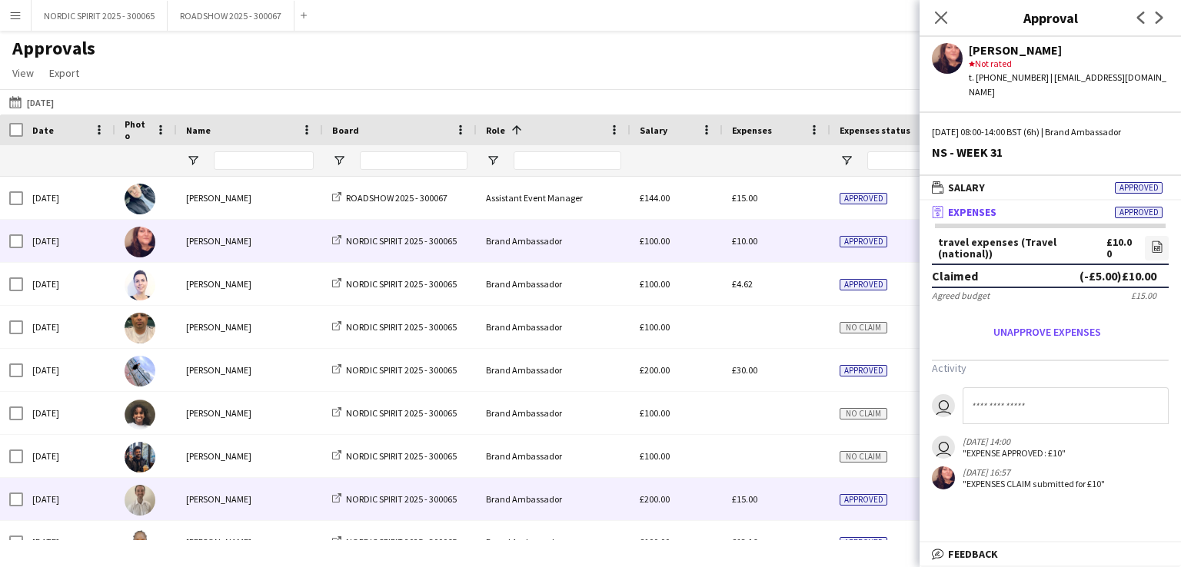
click at [741, 503] on span "£15.00" at bounding box center [744, 500] width 25 height 12
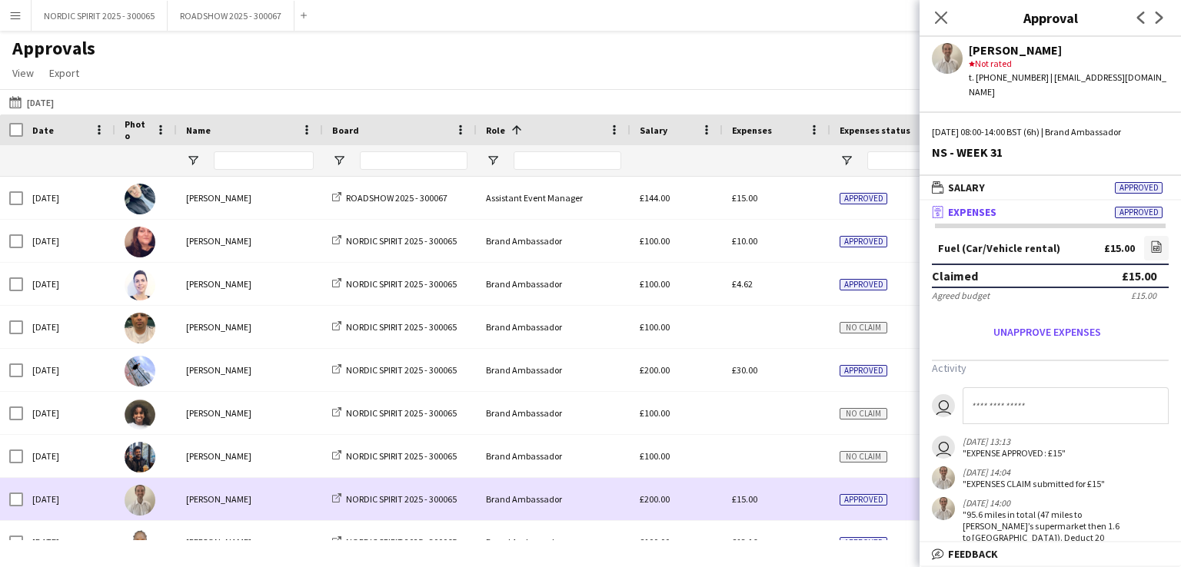
click at [741, 502] on span "£15.00" at bounding box center [744, 500] width 25 height 12
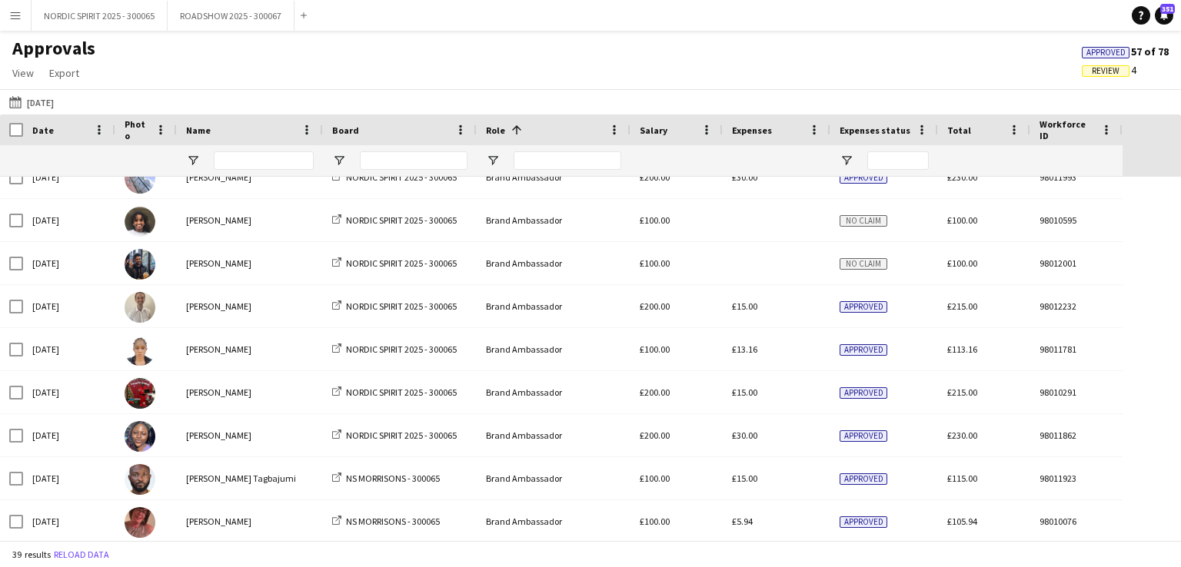
scroll to position [208, 0]
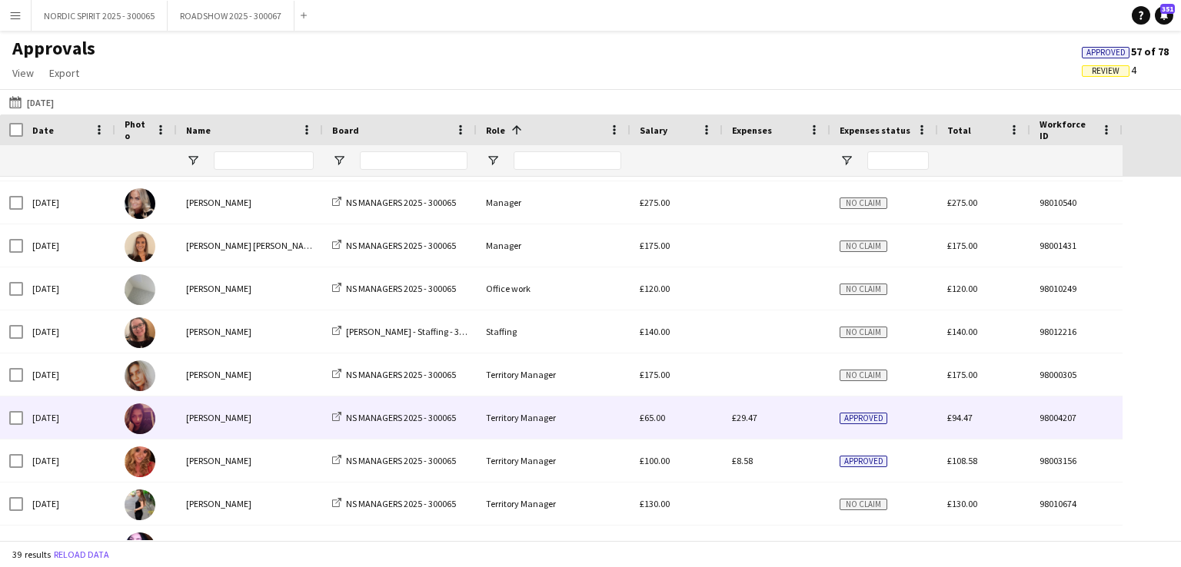
click at [748, 418] on span "£29.47" at bounding box center [744, 418] width 25 height 12
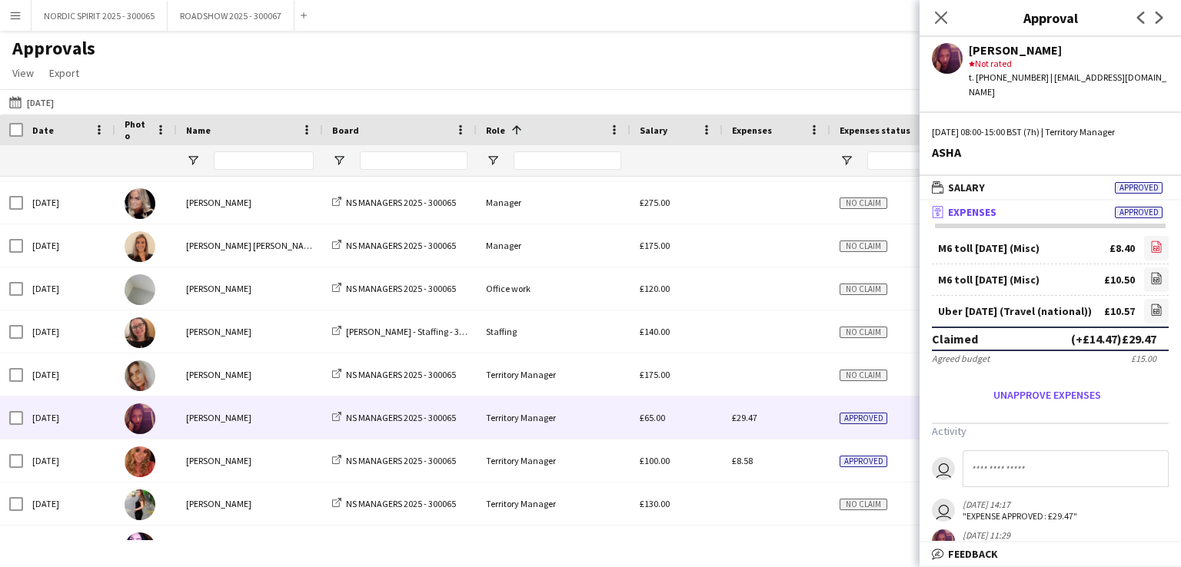
click at [1150, 241] on icon "file-image" at bounding box center [1156, 247] width 12 height 12
click at [1153, 278] on icon at bounding box center [1156, 280] width 6 height 5
click at [1156, 311] on icon at bounding box center [1157, 312] width 2 height 2
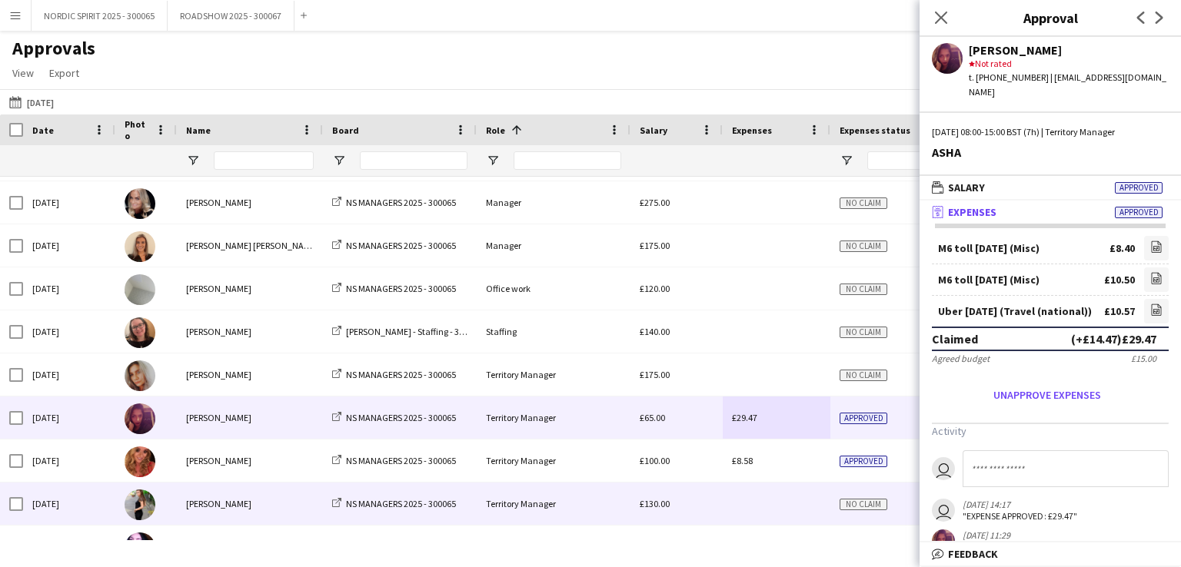
click at [794, 505] on div at bounding box center [777, 504] width 108 height 42
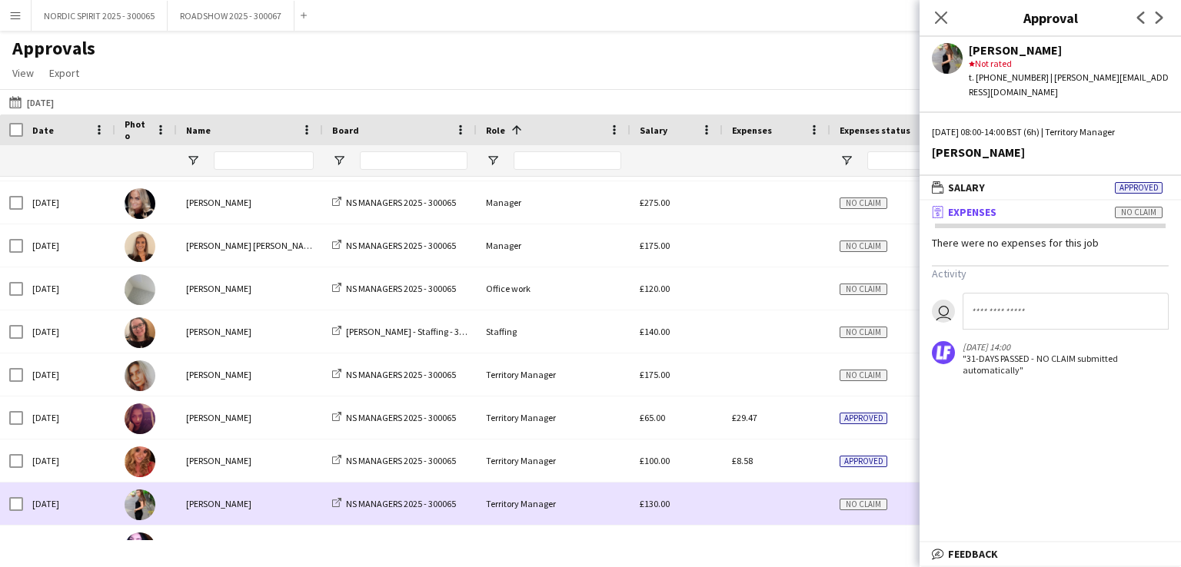
click at [794, 505] on div at bounding box center [777, 504] width 108 height 42
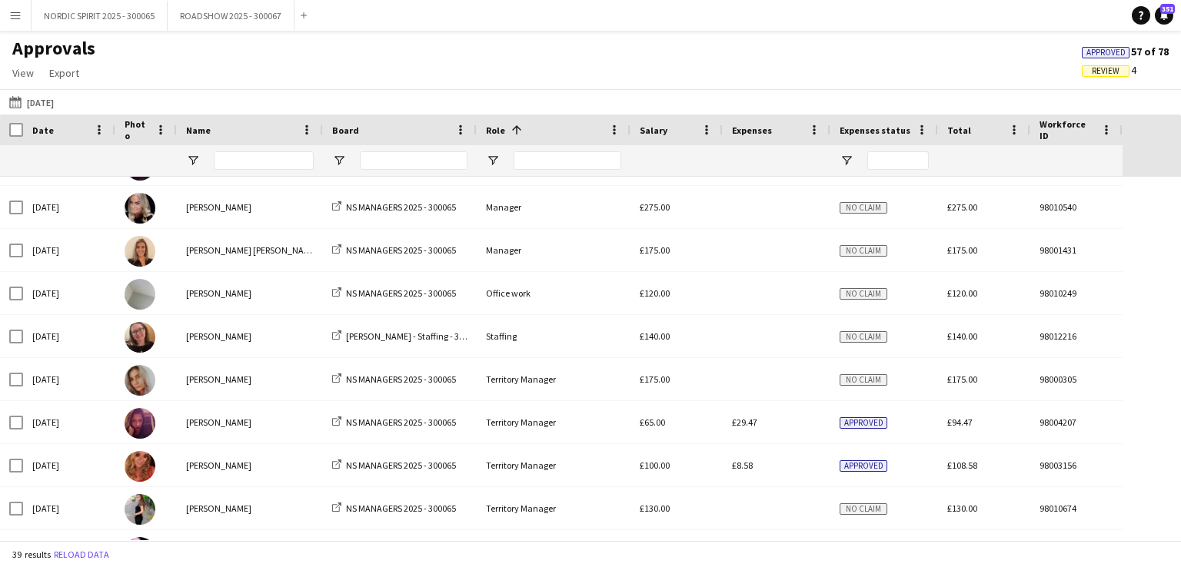
scroll to position [1315, 0]
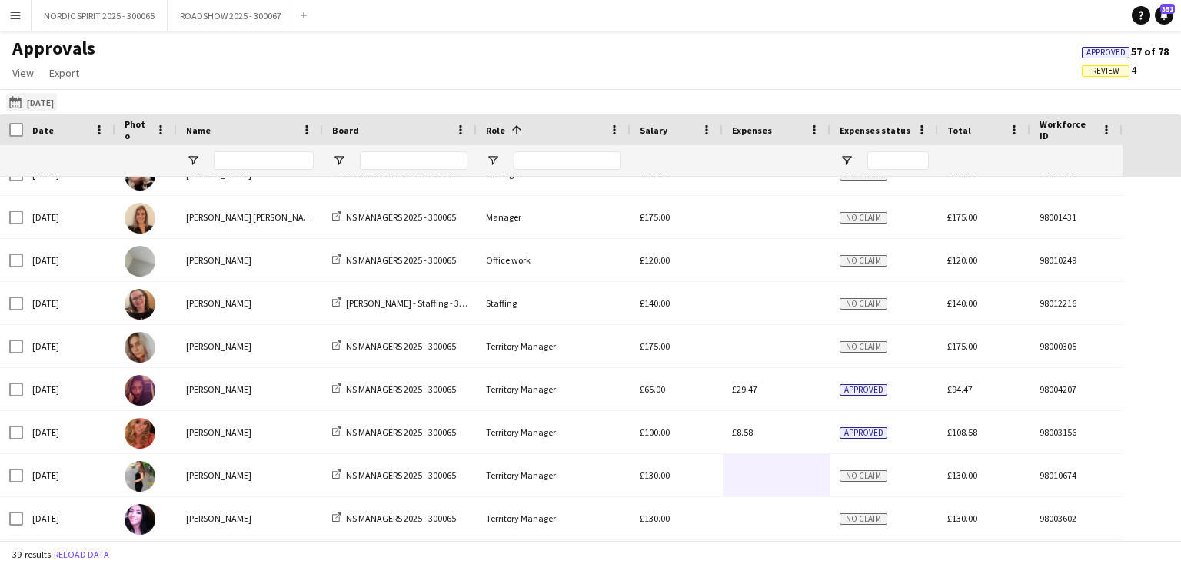
click at [49, 102] on button "[DATE] [DATE]" at bounding box center [31, 102] width 51 height 18
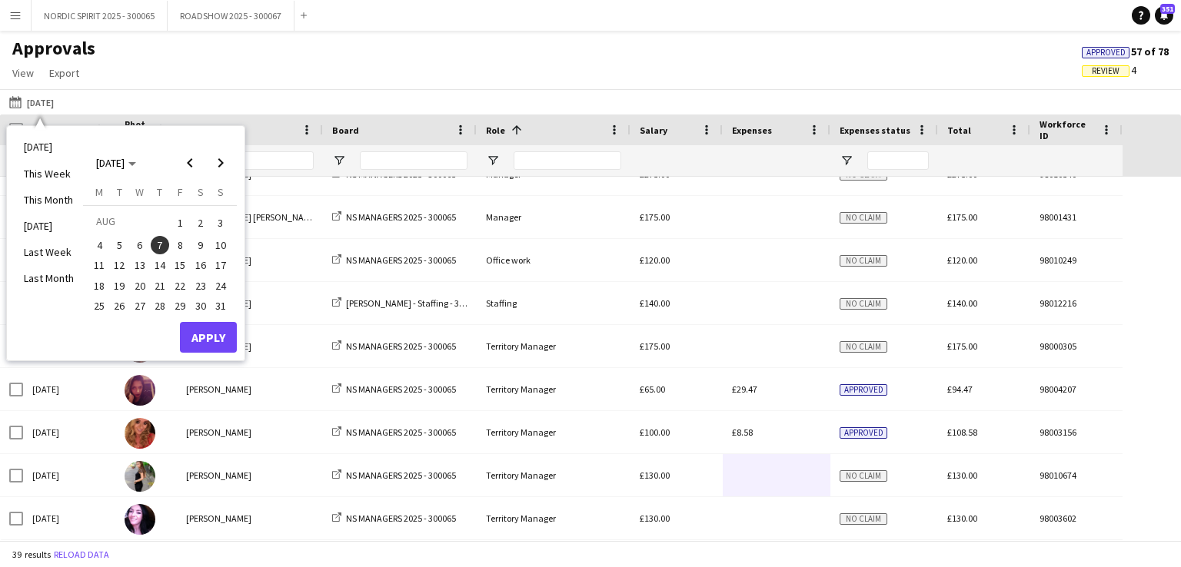
click at [178, 242] on span "8" at bounding box center [180, 245] width 18 height 18
click at [200, 327] on button "Apply" at bounding box center [208, 337] width 57 height 31
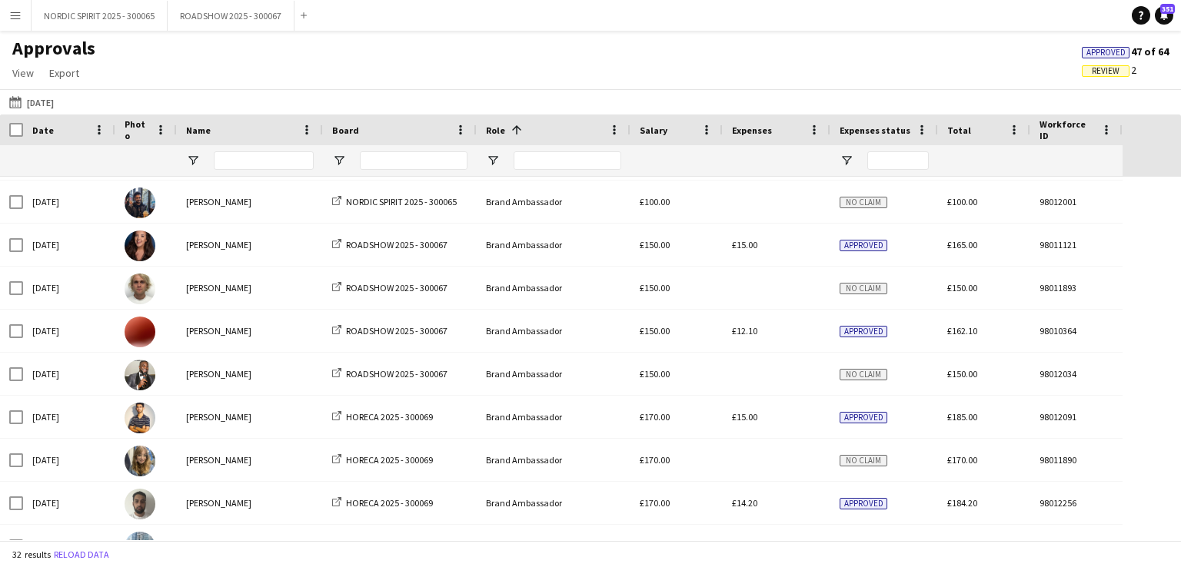
scroll to position [186, 0]
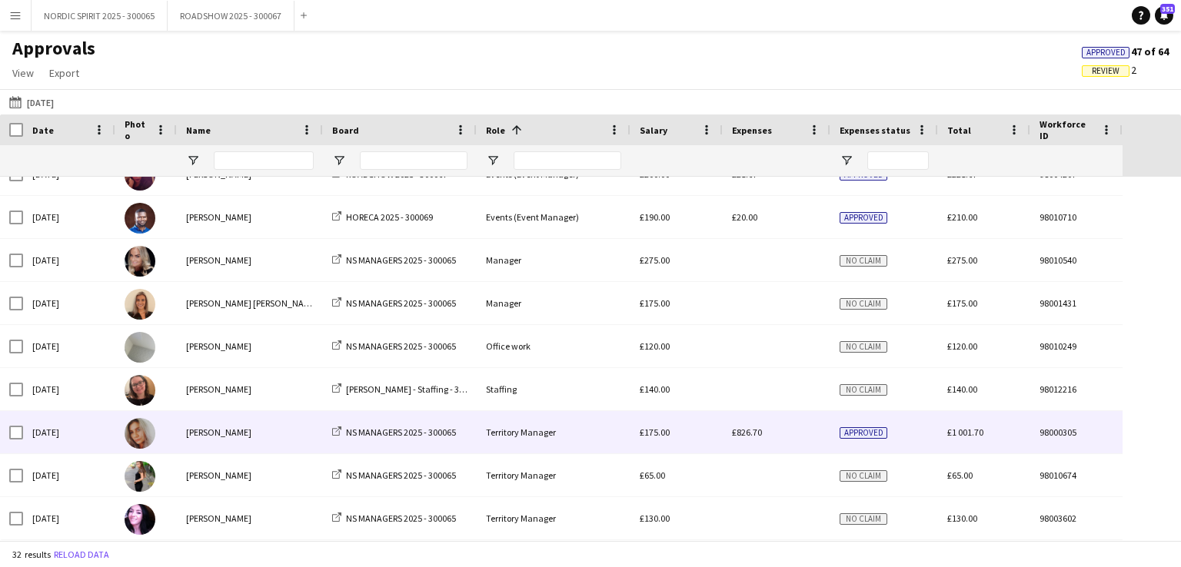
click at [746, 434] on span "£826.70" at bounding box center [747, 433] width 30 height 12
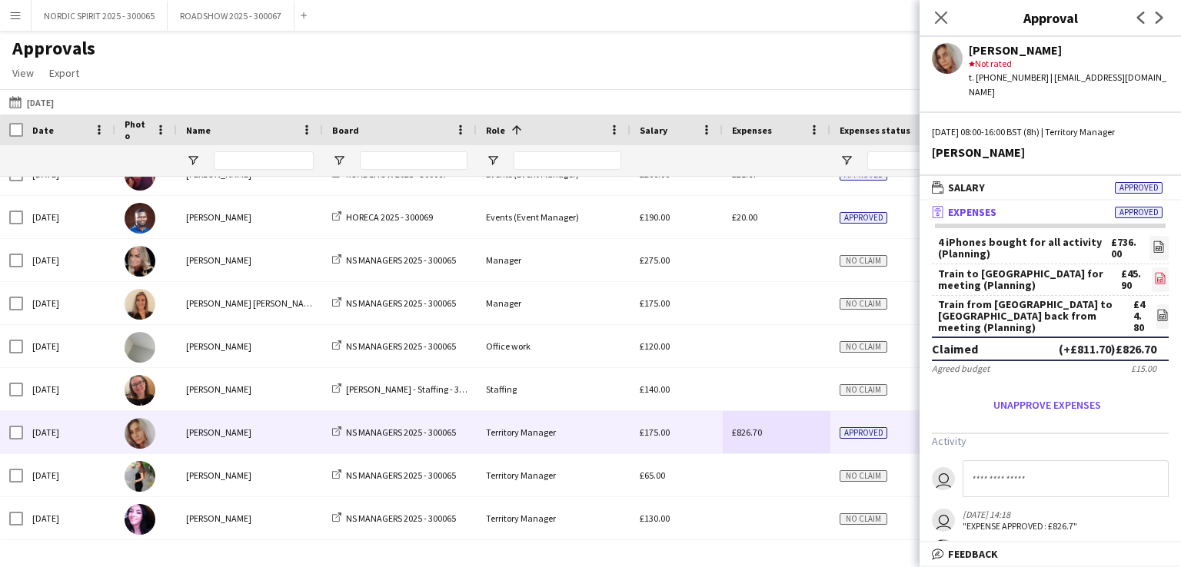
click at [1157, 278] on icon at bounding box center [1160, 280] width 6 height 5
click at [1156, 309] on icon "file-image" at bounding box center [1162, 315] width 12 height 12
click at [46, 98] on button "[DATE] [DATE]" at bounding box center [31, 102] width 51 height 18
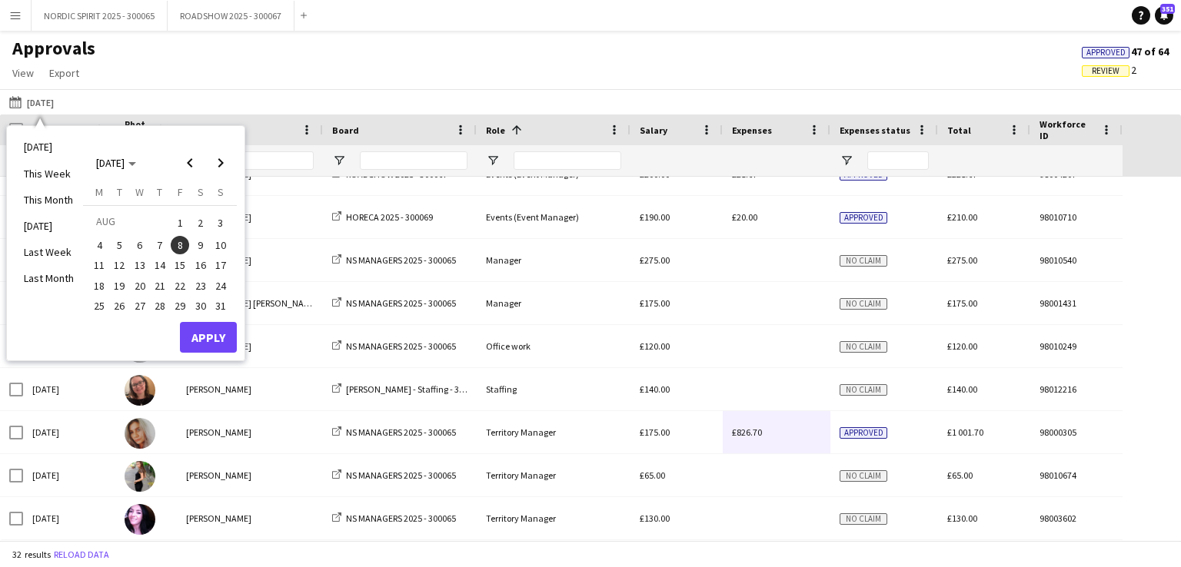
click at [199, 246] on span "9" at bounding box center [200, 245] width 18 height 18
click at [205, 333] on button "Apply" at bounding box center [208, 337] width 57 height 31
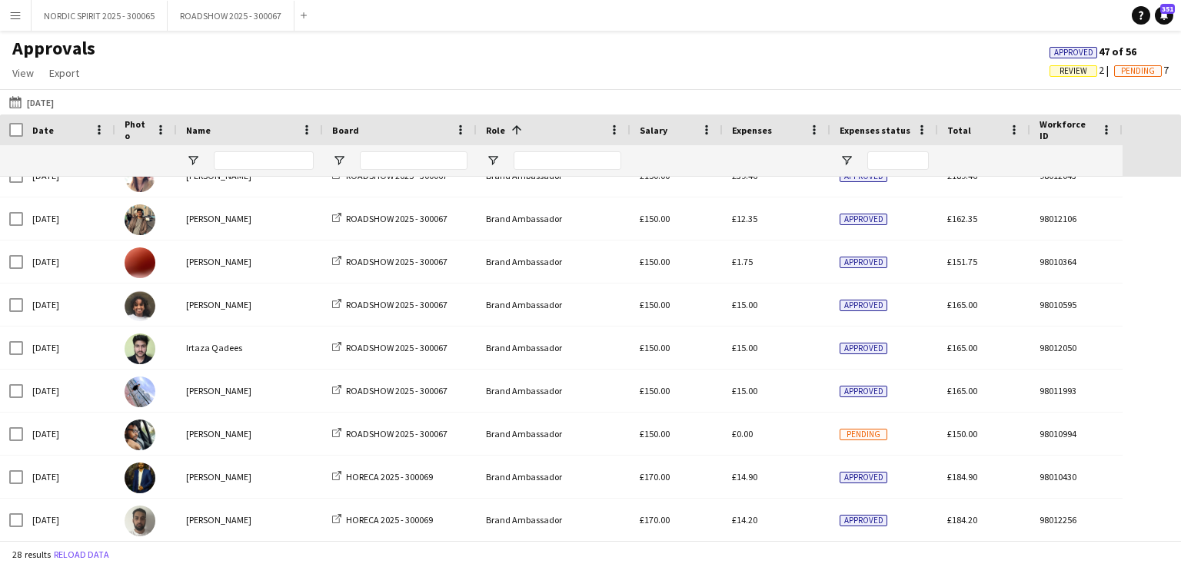
scroll to position [176, 0]
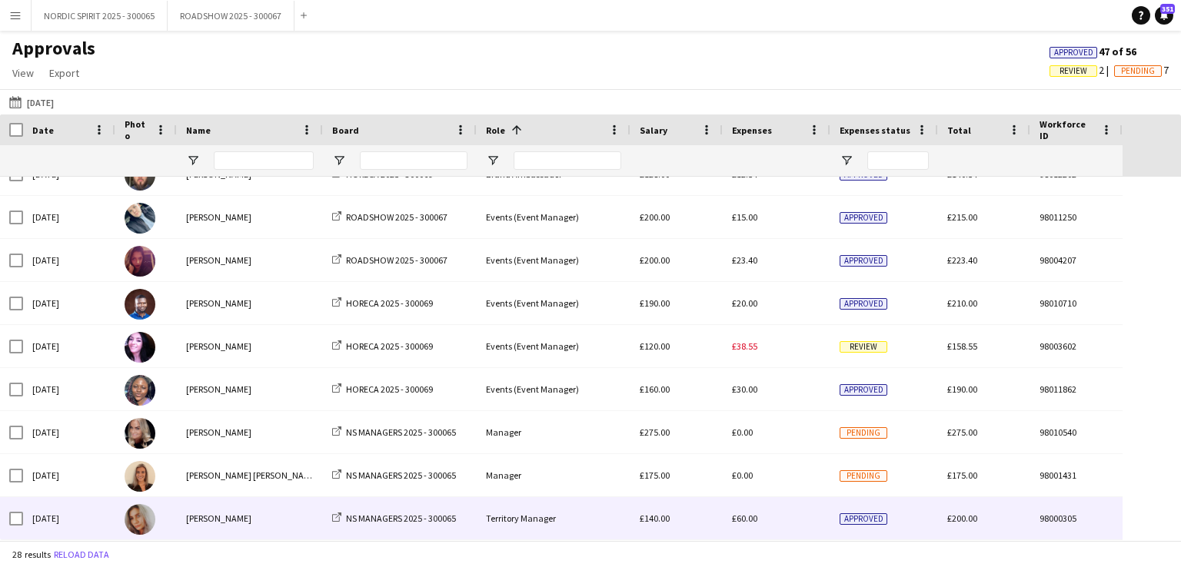
click at [751, 524] on div "£60.00" at bounding box center [777, 518] width 108 height 42
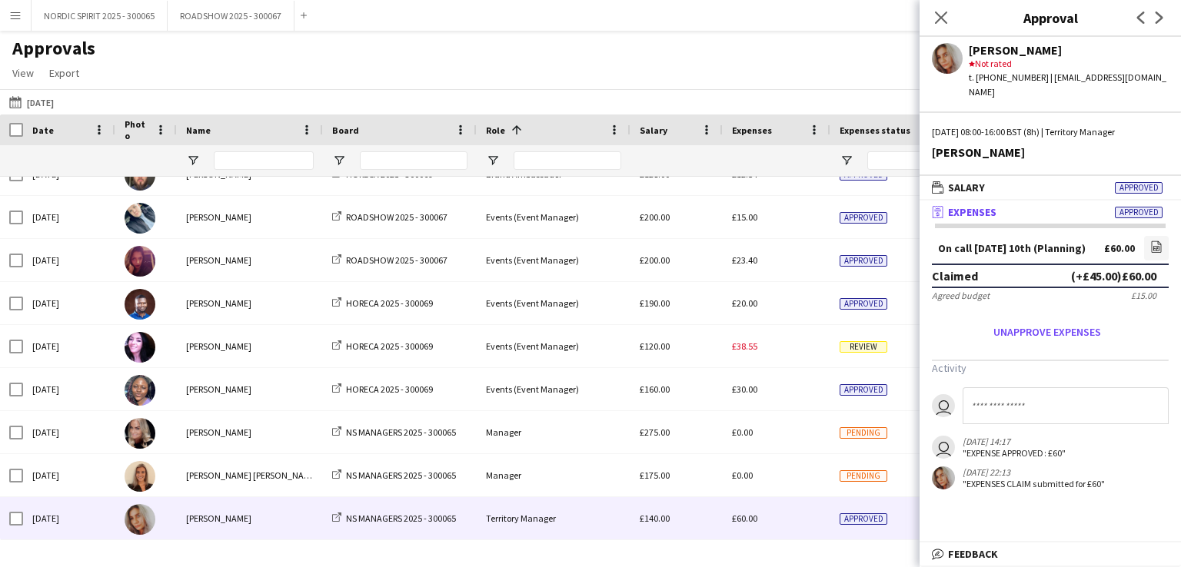
click at [15, 16] on app-icon "Menu" at bounding box center [15, 15] width 12 height 12
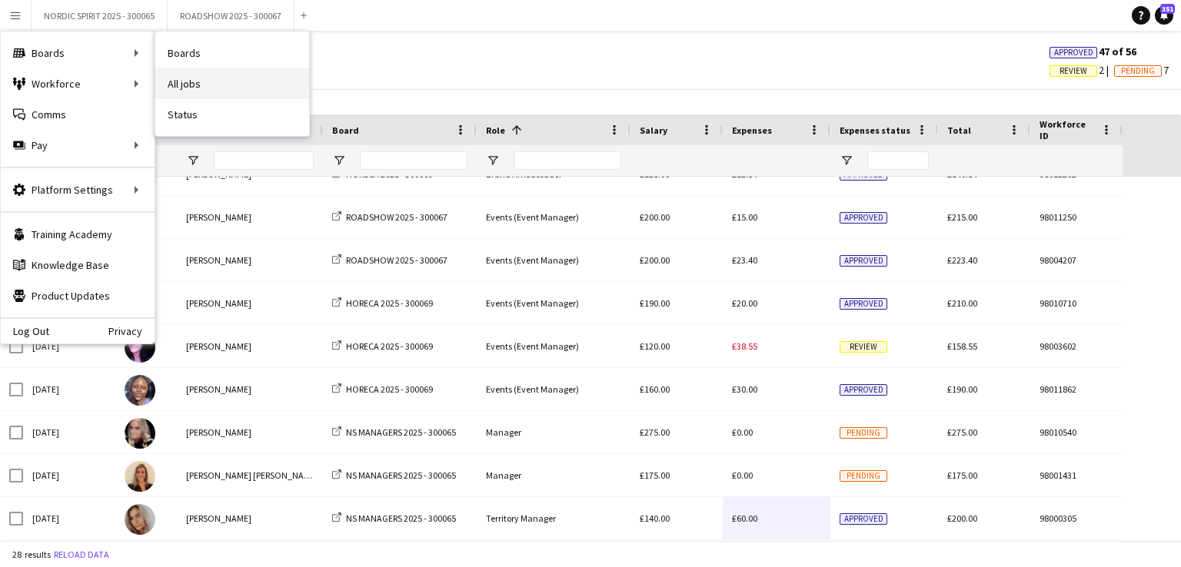
click at [209, 81] on link "All jobs" at bounding box center [232, 83] width 154 height 31
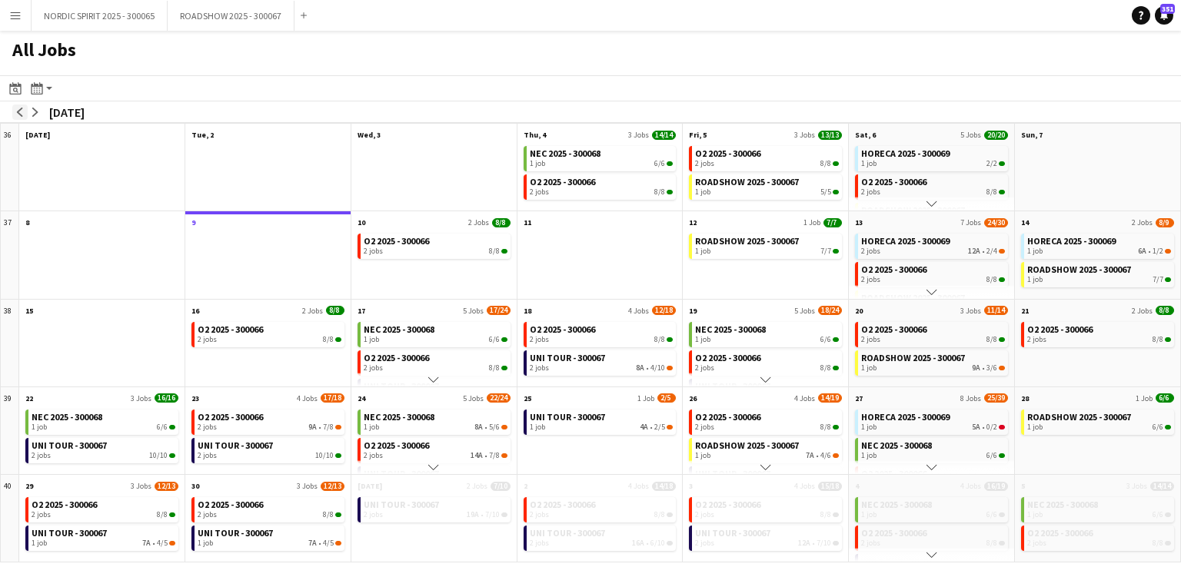
click at [18, 111] on app-icon "arrow-left" at bounding box center [19, 112] width 9 height 9
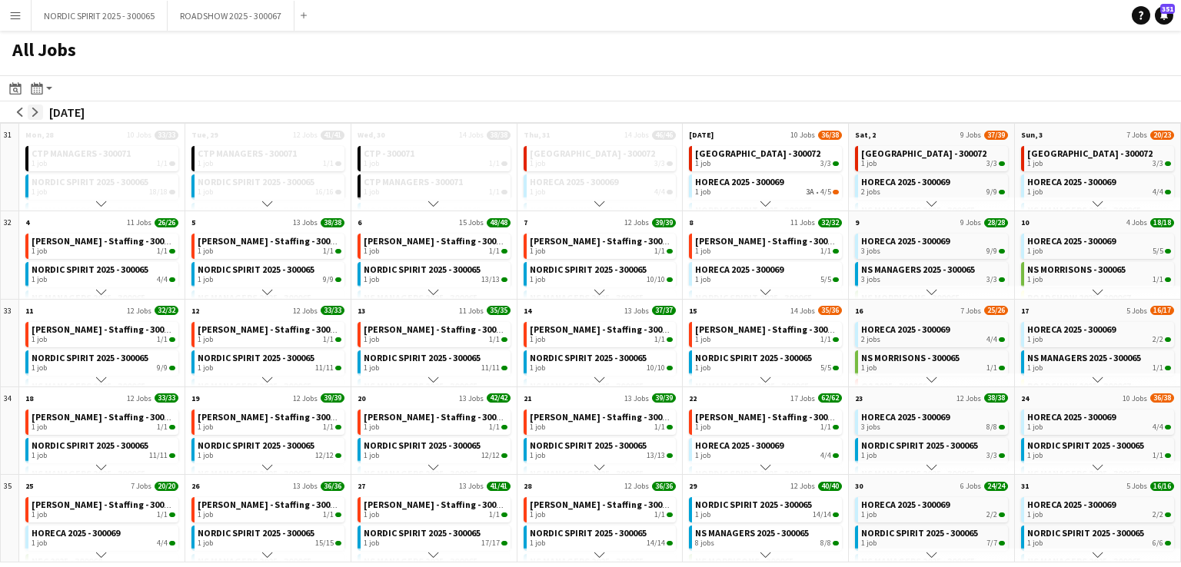
click at [34, 111] on app-icon "arrow-right" at bounding box center [35, 112] width 9 height 9
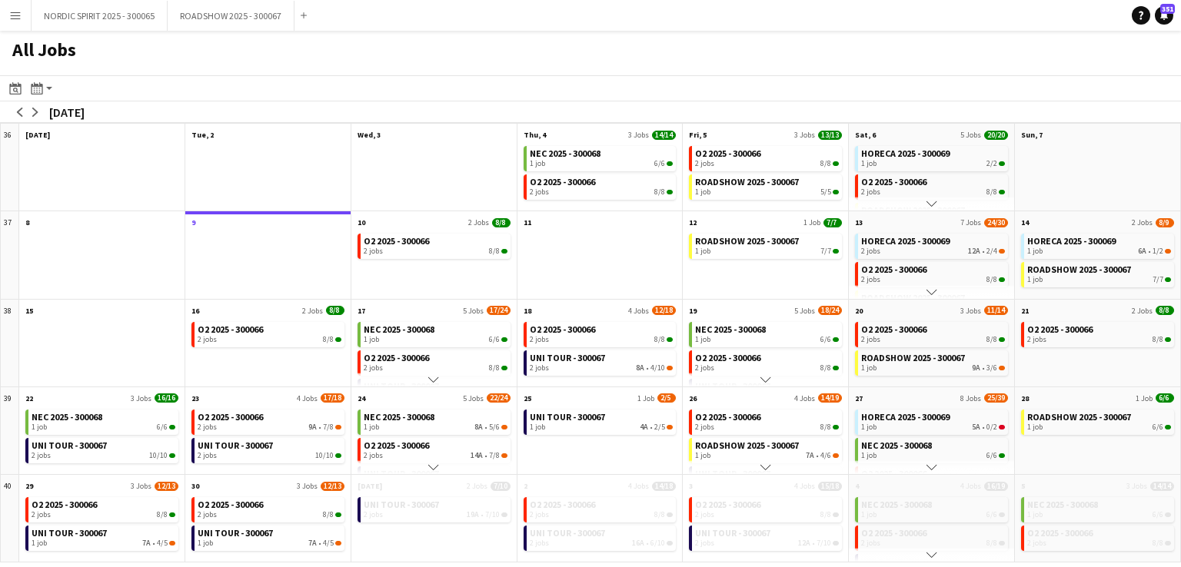
click at [20, 15] on app-icon "Menu" at bounding box center [15, 15] width 12 height 12
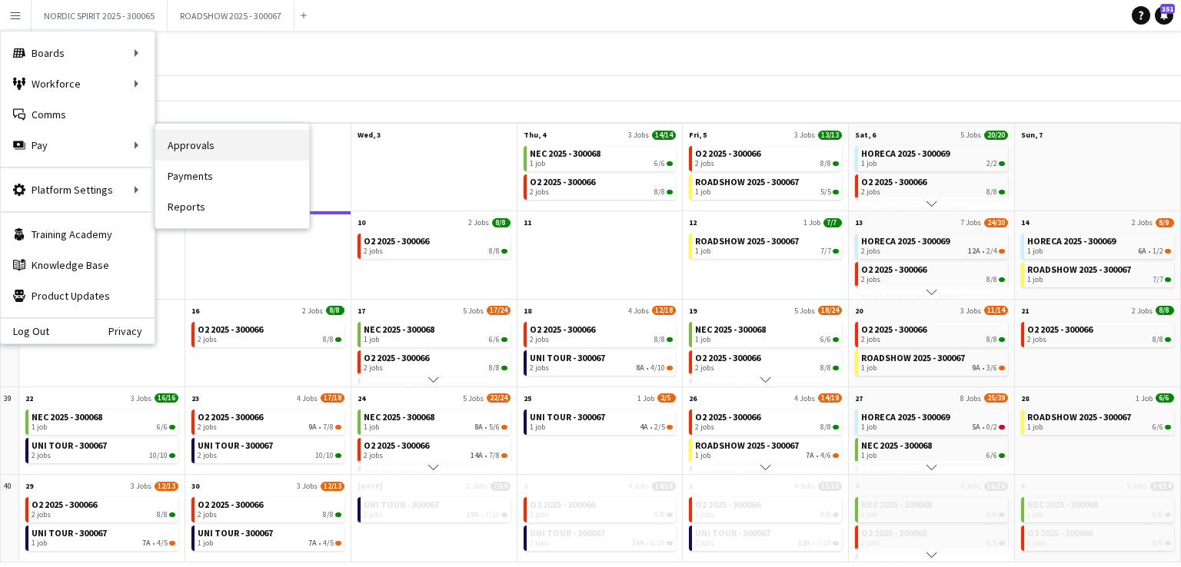
click at [211, 151] on link "Approvals" at bounding box center [232, 145] width 154 height 31
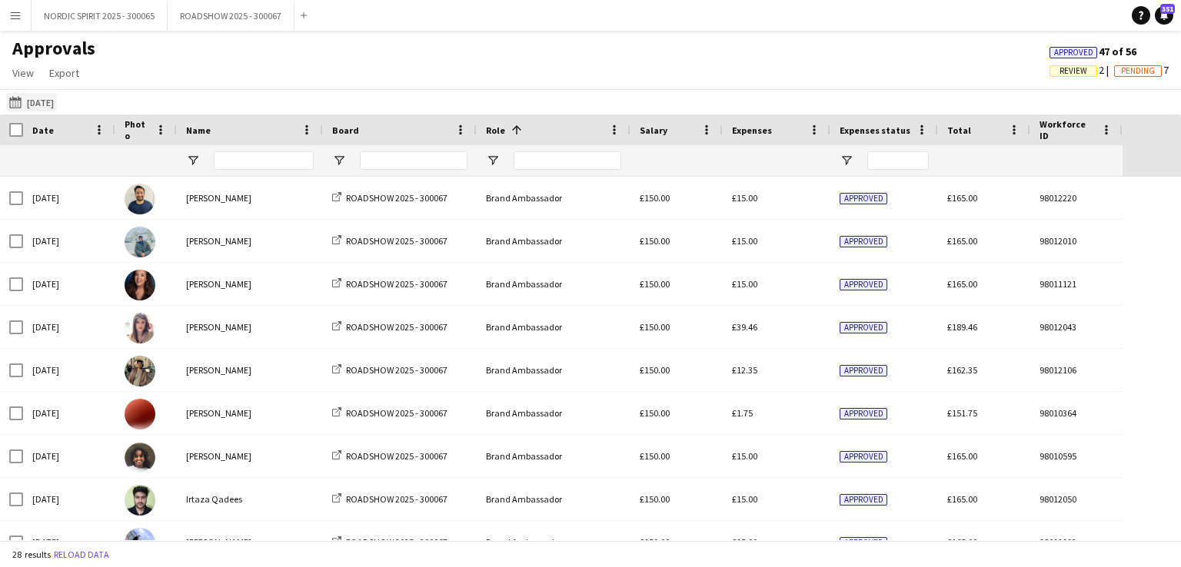
click at [57, 102] on button "[DATE] [DATE]" at bounding box center [31, 102] width 51 height 18
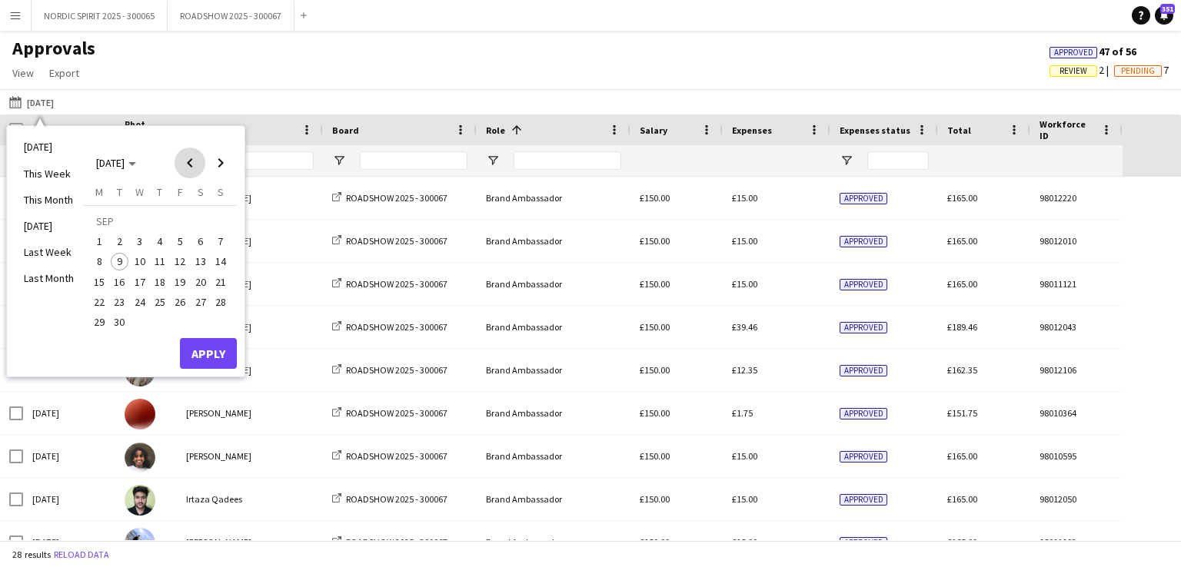
click at [188, 161] on span "Previous month" at bounding box center [190, 163] width 31 height 31
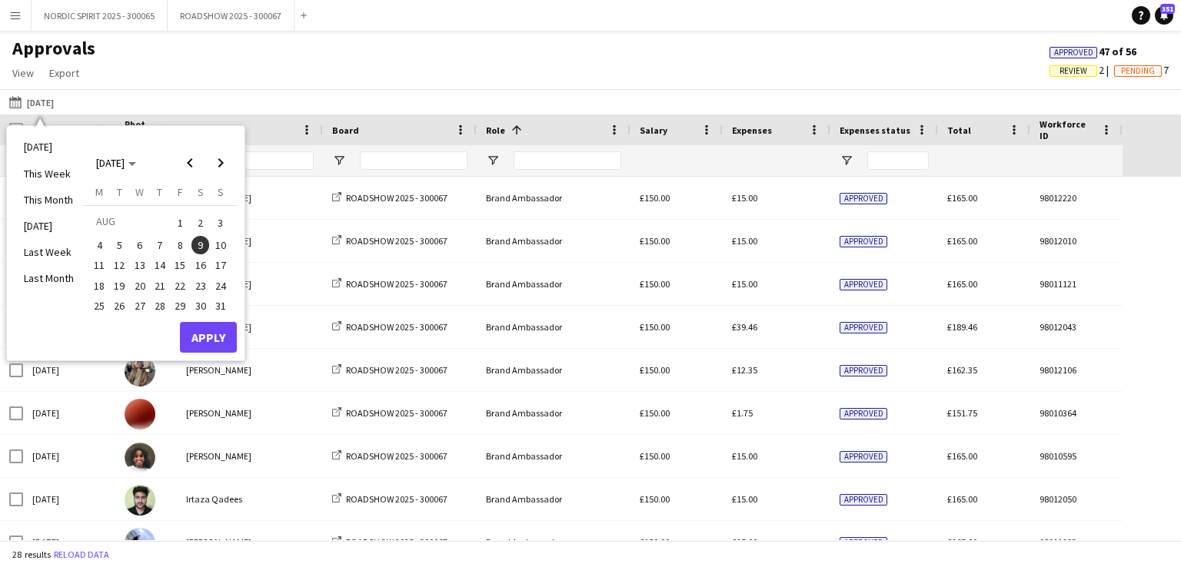
click at [197, 307] on span "30" at bounding box center [200, 306] width 18 height 18
click at [206, 333] on button "Apply" at bounding box center [208, 337] width 57 height 31
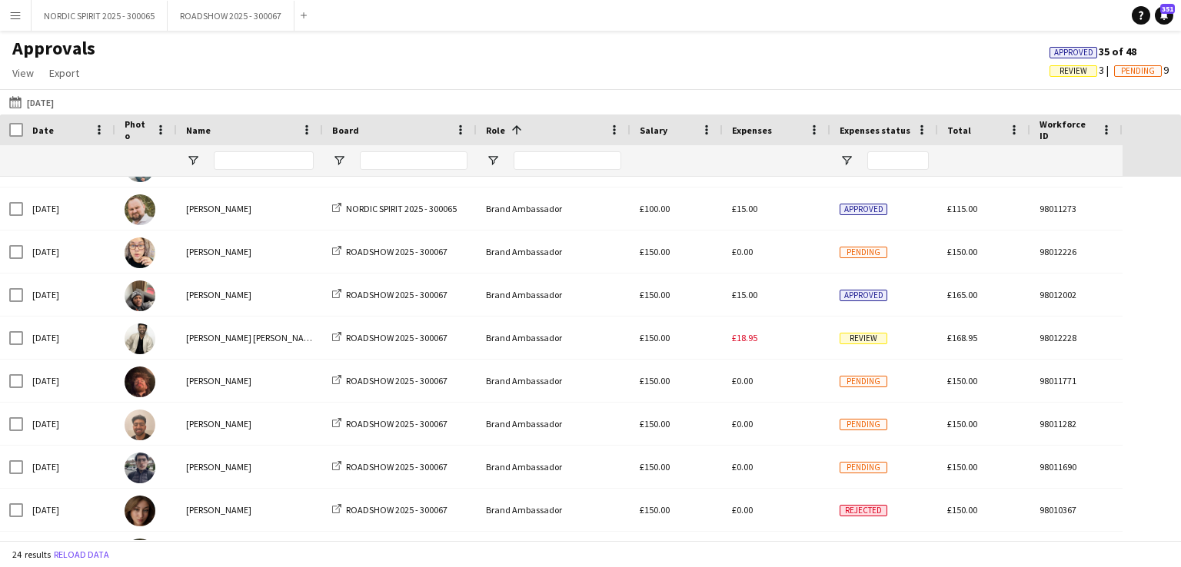
scroll to position [454, 0]
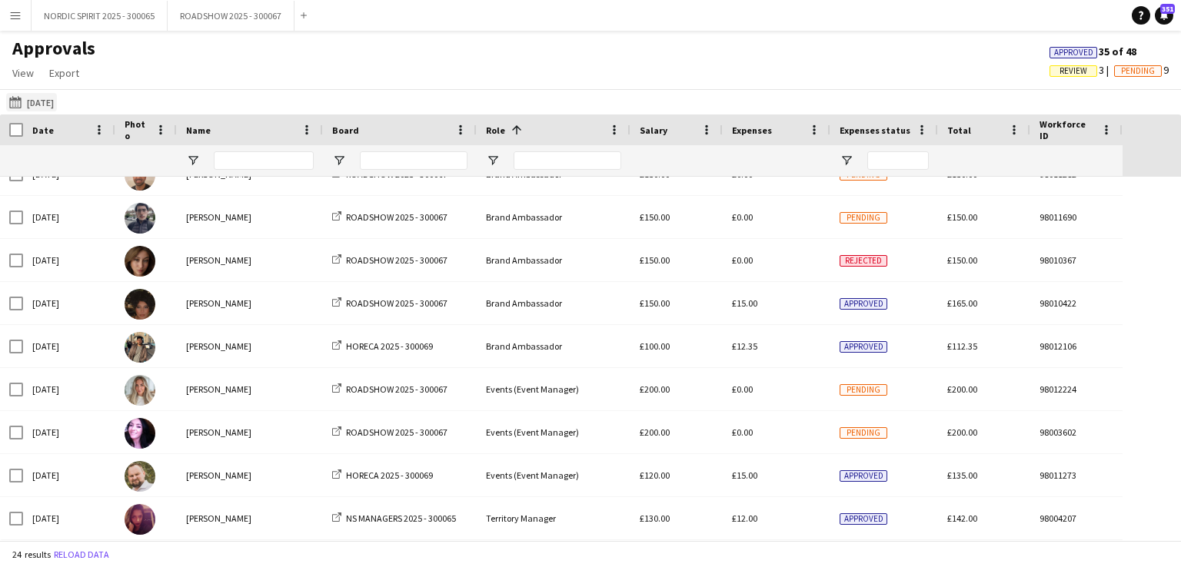
click at [42, 104] on button "[DATE] [DATE]" at bounding box center [31, 102] width 51 height 18
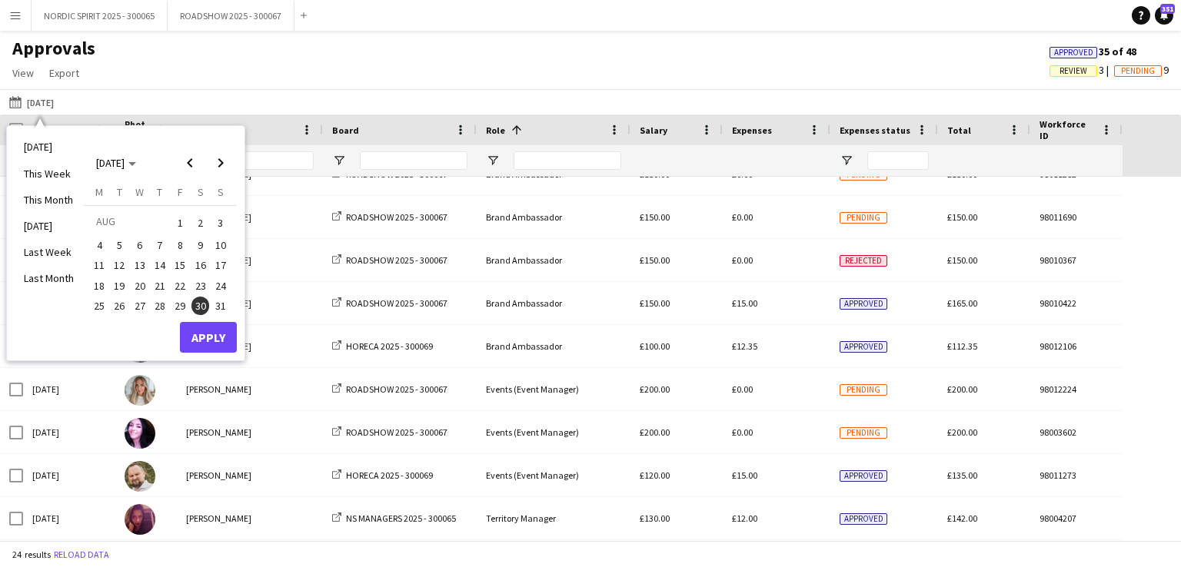
click at [223, 305] on span "31" at bounding box center [220, 306] width 18 height 18
click at [214, 331] on button "Apply" at bounding box center [208, 337] width 57 height 31
